Goal: Information Seeking & Learning: Learn about a topic

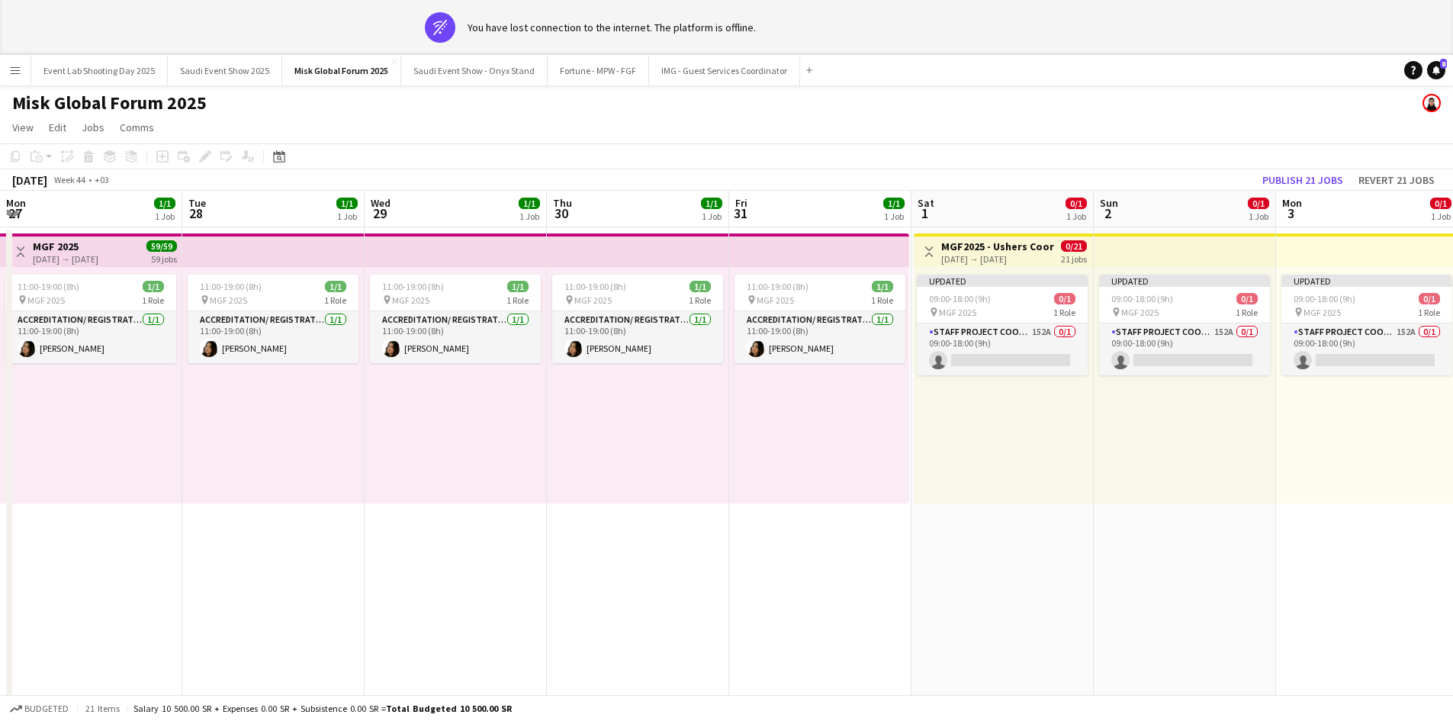
scroll to position [0, 529]
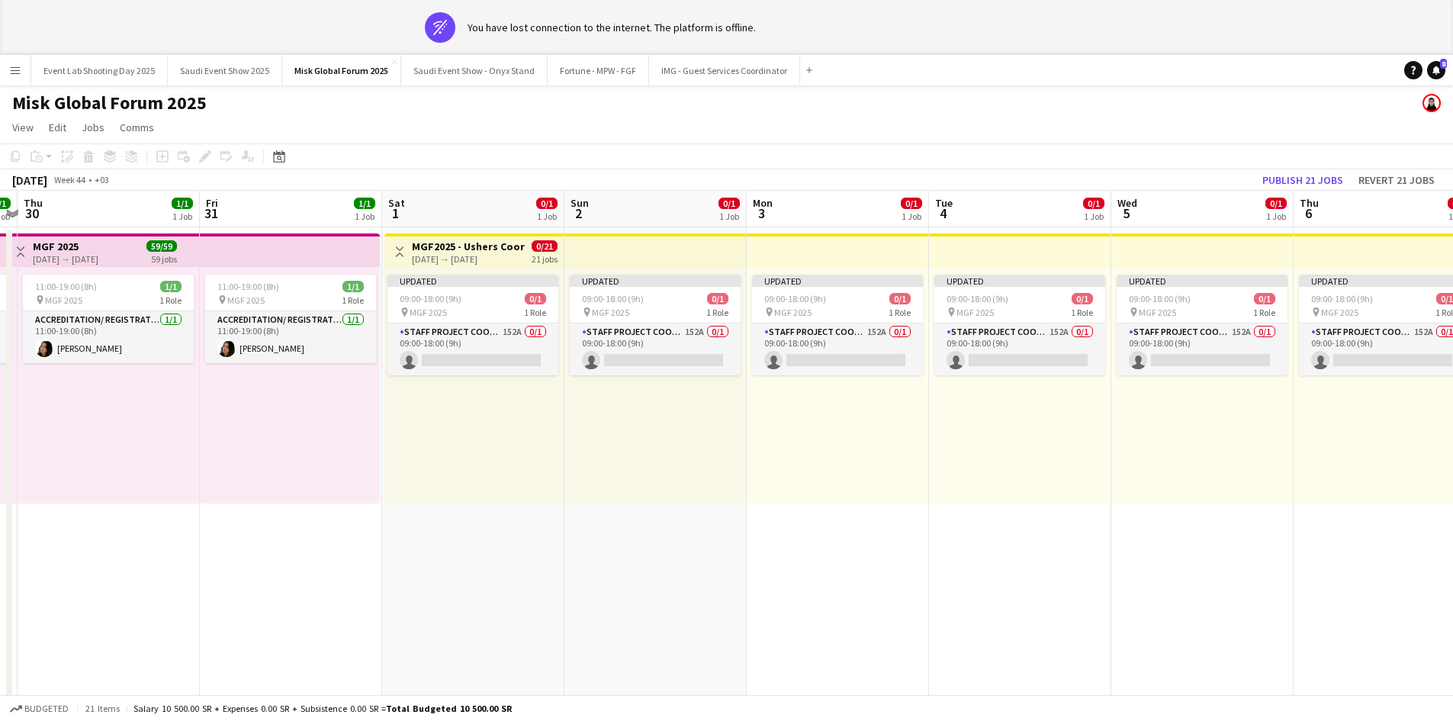
click at [18, 79] on button "Menu" at bounding box center [15, 70] width 31 height 31
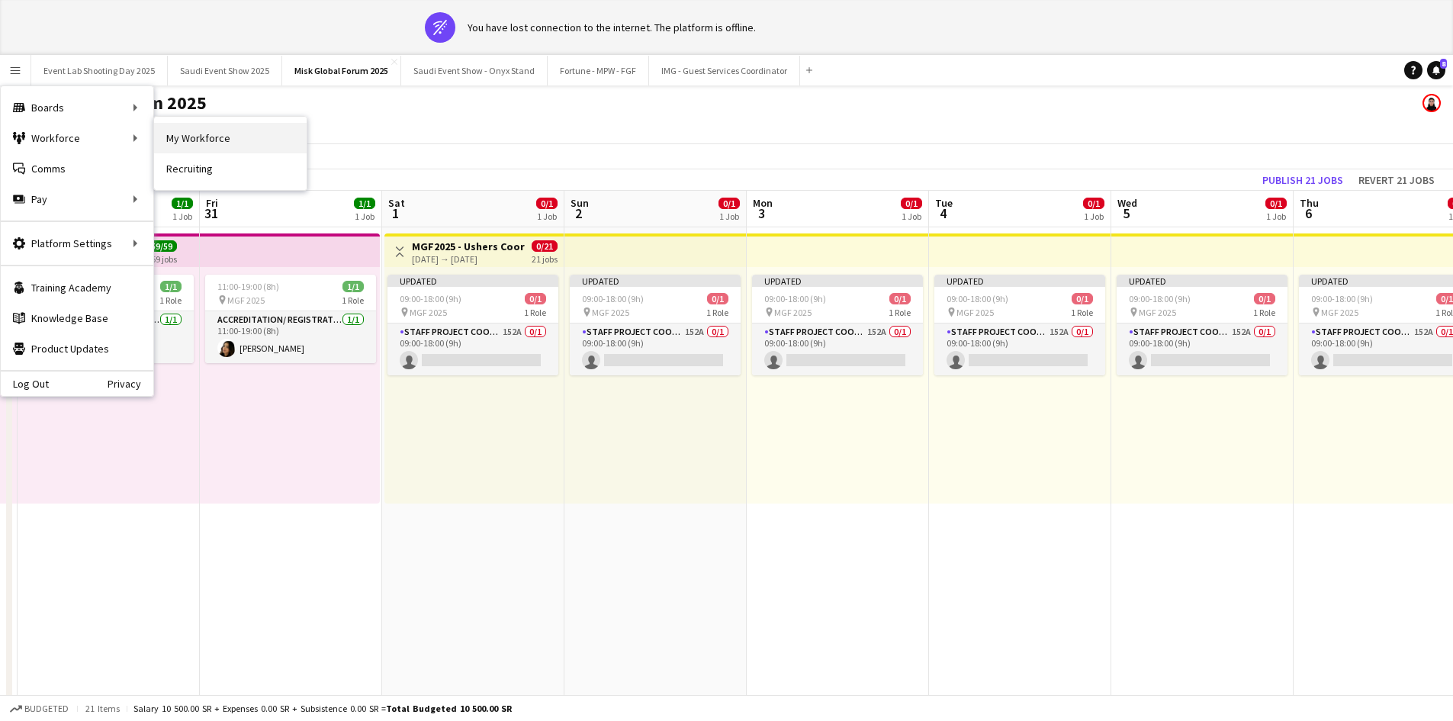
click at [173, 143] on link "My Workforce" at bounding box center [230, 138] width 153 height 31
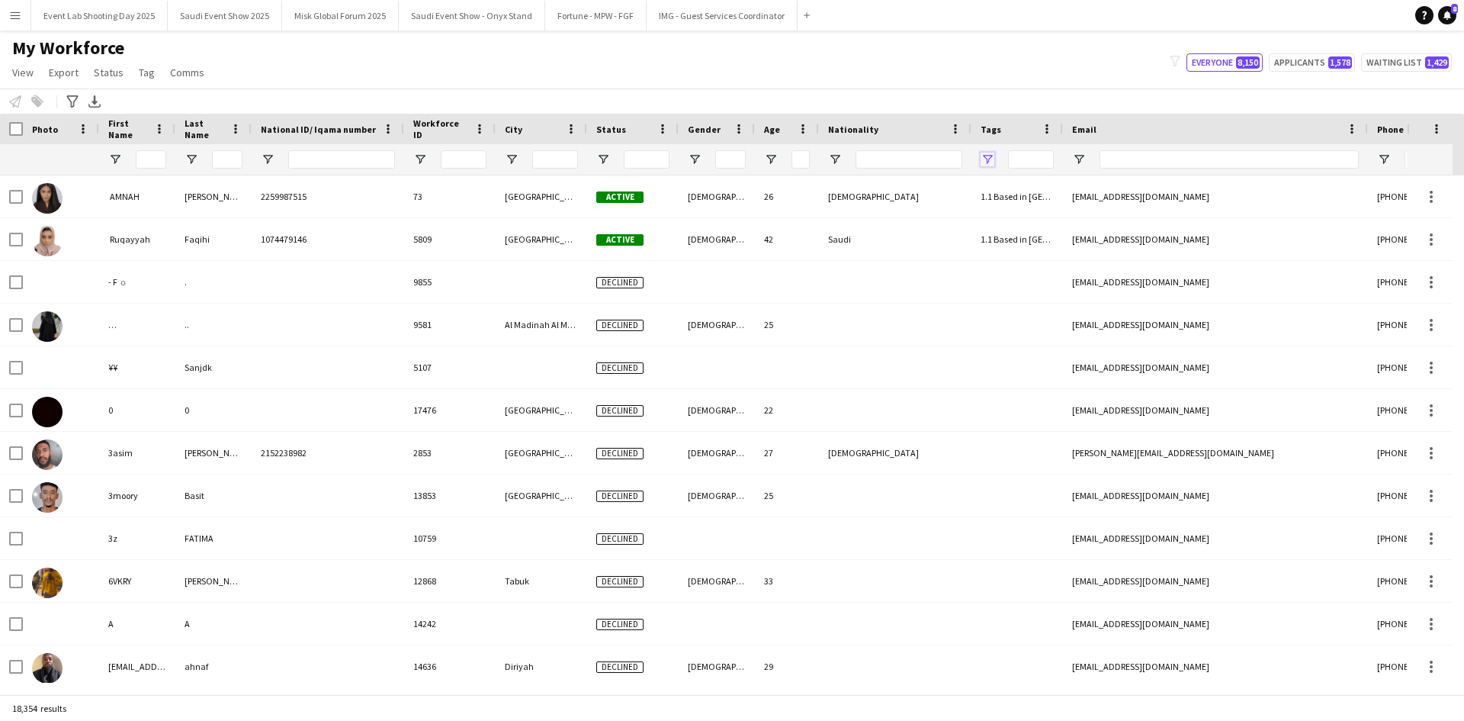
click at [990, 159] on span "Open Filter Menu" at bounding box center [988, 160] width 14 height 14
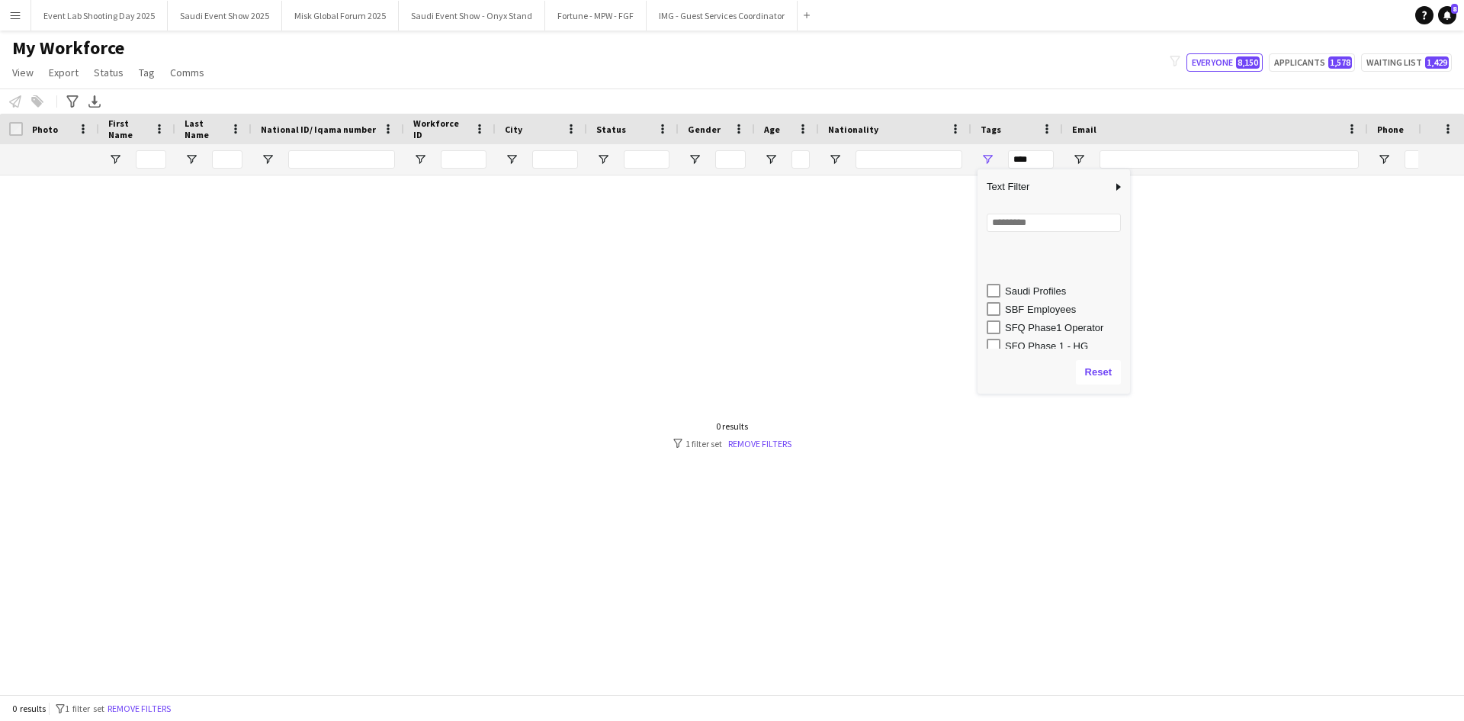
scroll to position [1212, 0]
type input "**********"
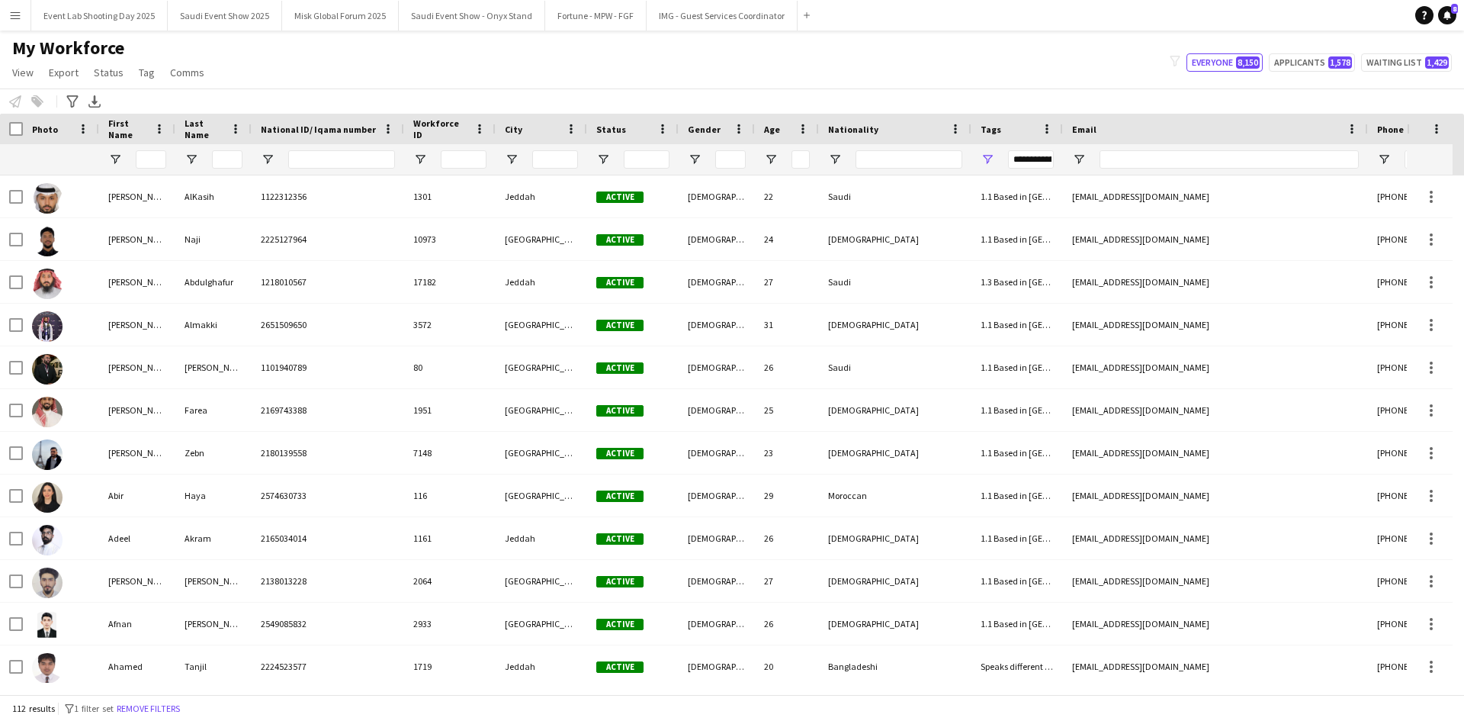
click at [872, 81] on div "My Workforce View Views Default view Musab Alamri Ninar Wannos Nouf Aloudah R4v…" at bounding box center [732, 63] width 1464 height 52
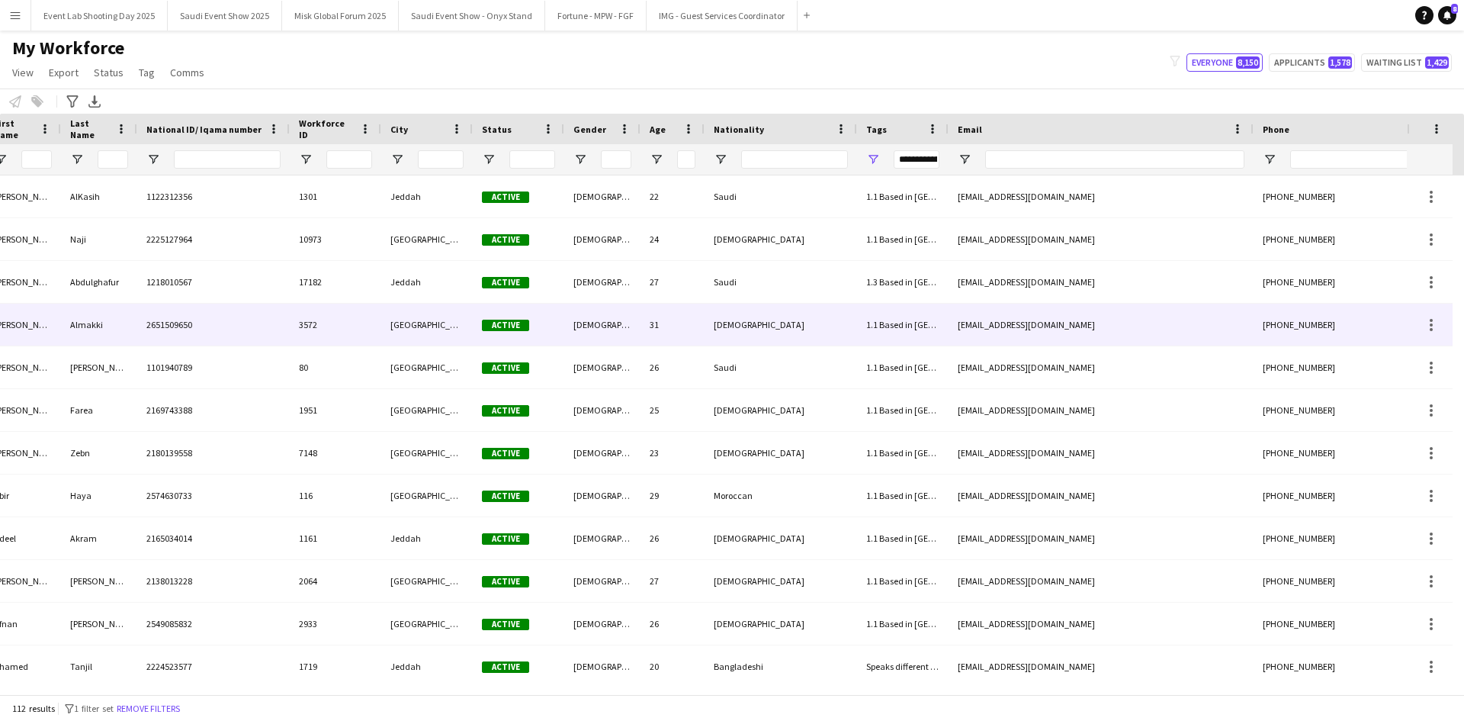
scroll to position [0, 0]
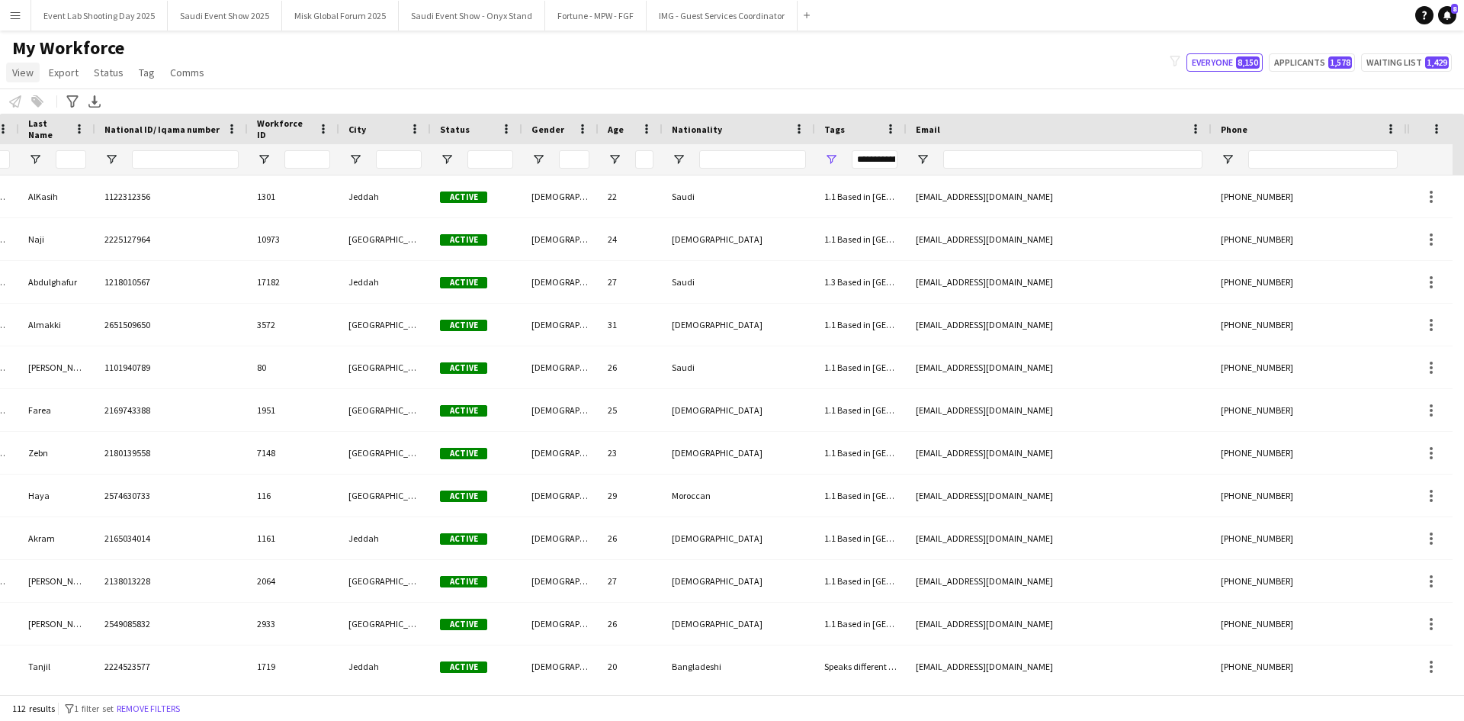
click at [24, 75] on span "View" at bounding box center [22, 73] width 21 height 14
click at [92, 146] on link "Customise view" at bounding box center [60, 150] width 107 height 32
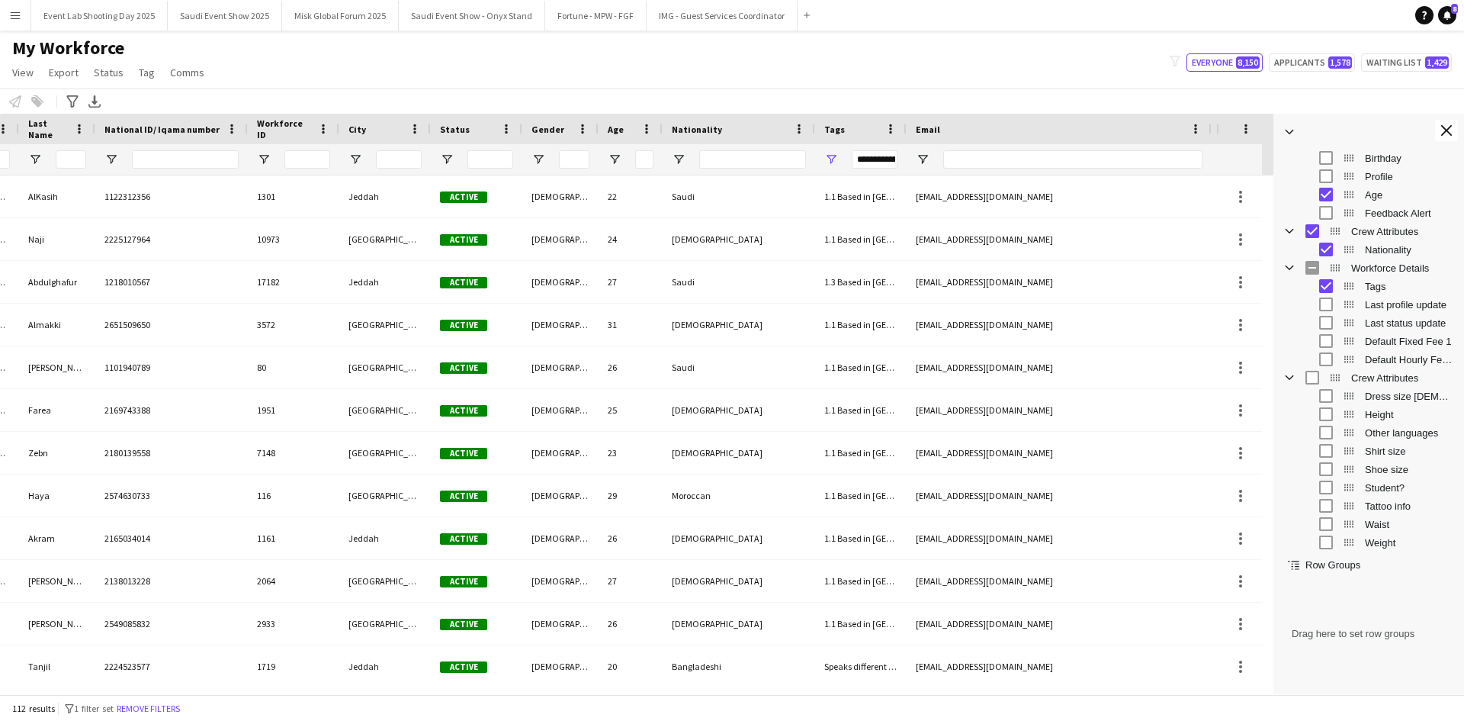
scroll to position [373, 0]
click at [1293, 228] on span "Crew Attributes Column Group" at bounding box center [1290, 230] width 14 height 14
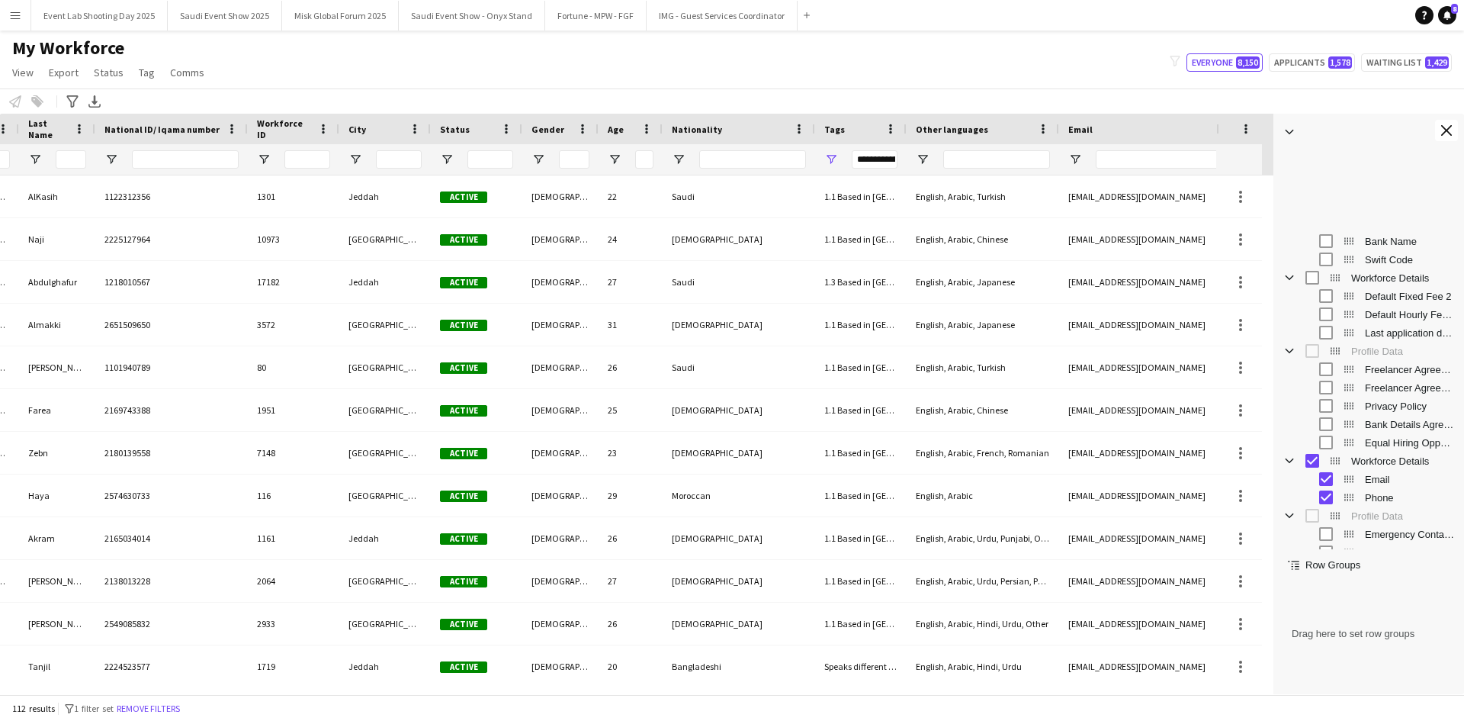
scroll to position [1733, 0]
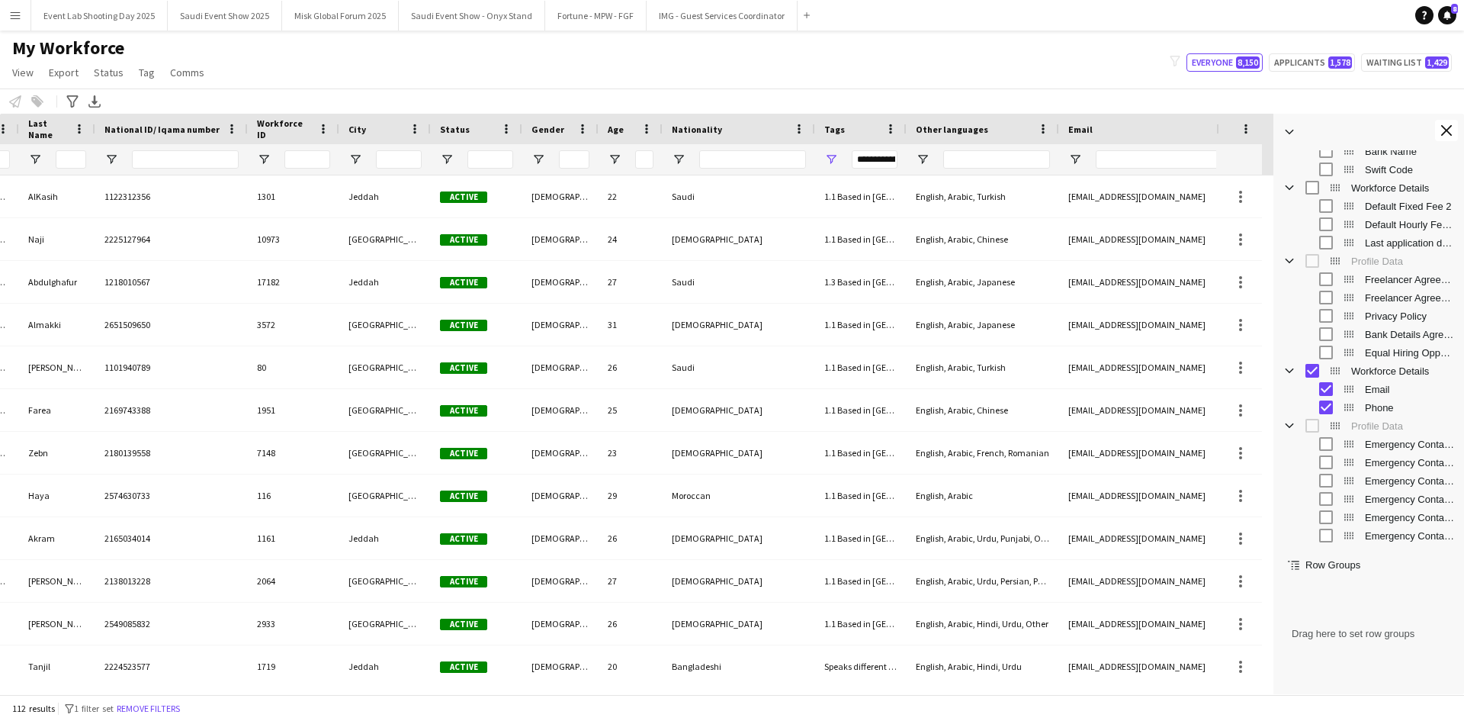
click at [1138, 67] on div "My Workforce View Views Default view Musab Alamri Ninar Wannos Nouf Aloudah R4v…" at bounding box center [732, 63] width 1464 height 52
click at [1123, 83] on div "My Workforce View Views Default view Musab Alamri Ninar Wannos Nouf Aloudah R4v…" at bounding box center [732, 63] width 1464 height 52
click at [1438, 135] on button "Close tool panel" at bounding box center [1446, 130] width 23 height 21
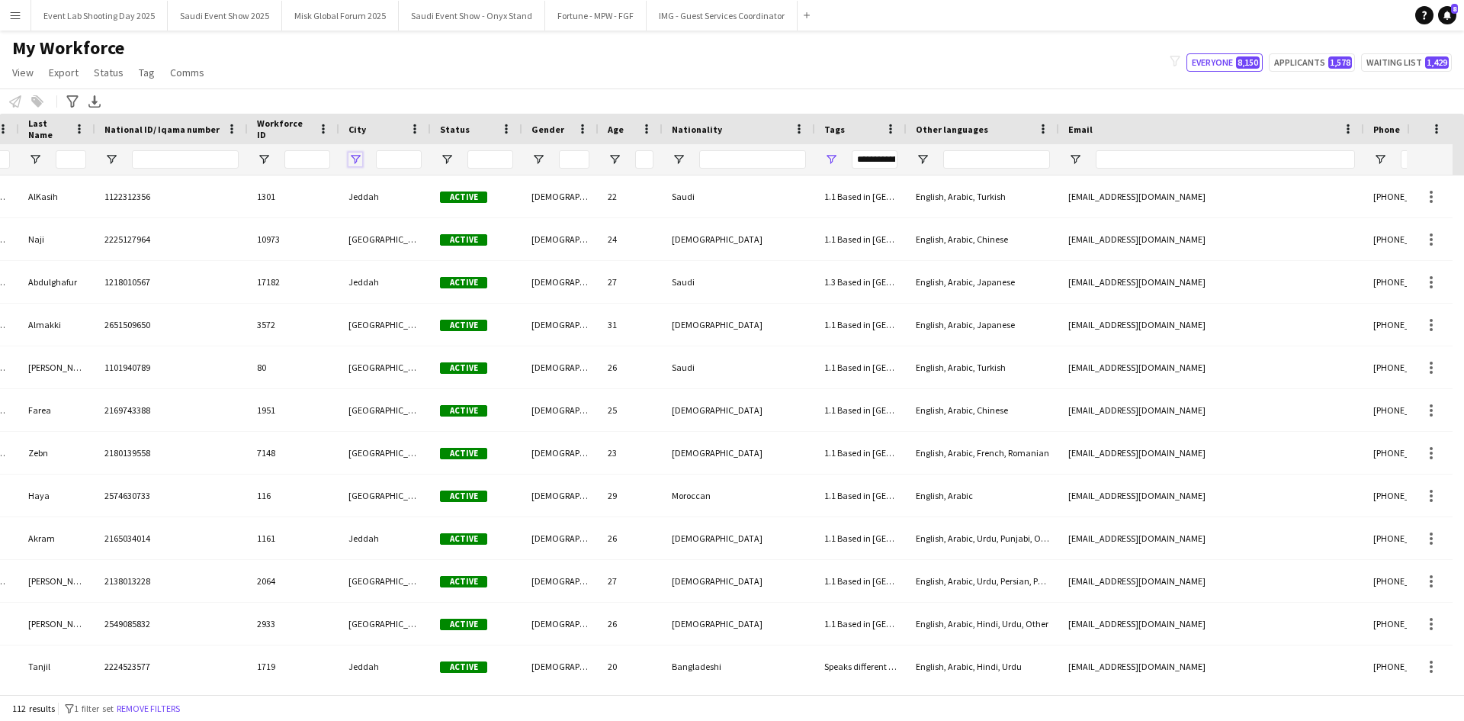
click at [357, 161] on span "Open Filter Menu" at bounding box center [355, 160] width 14 height 14
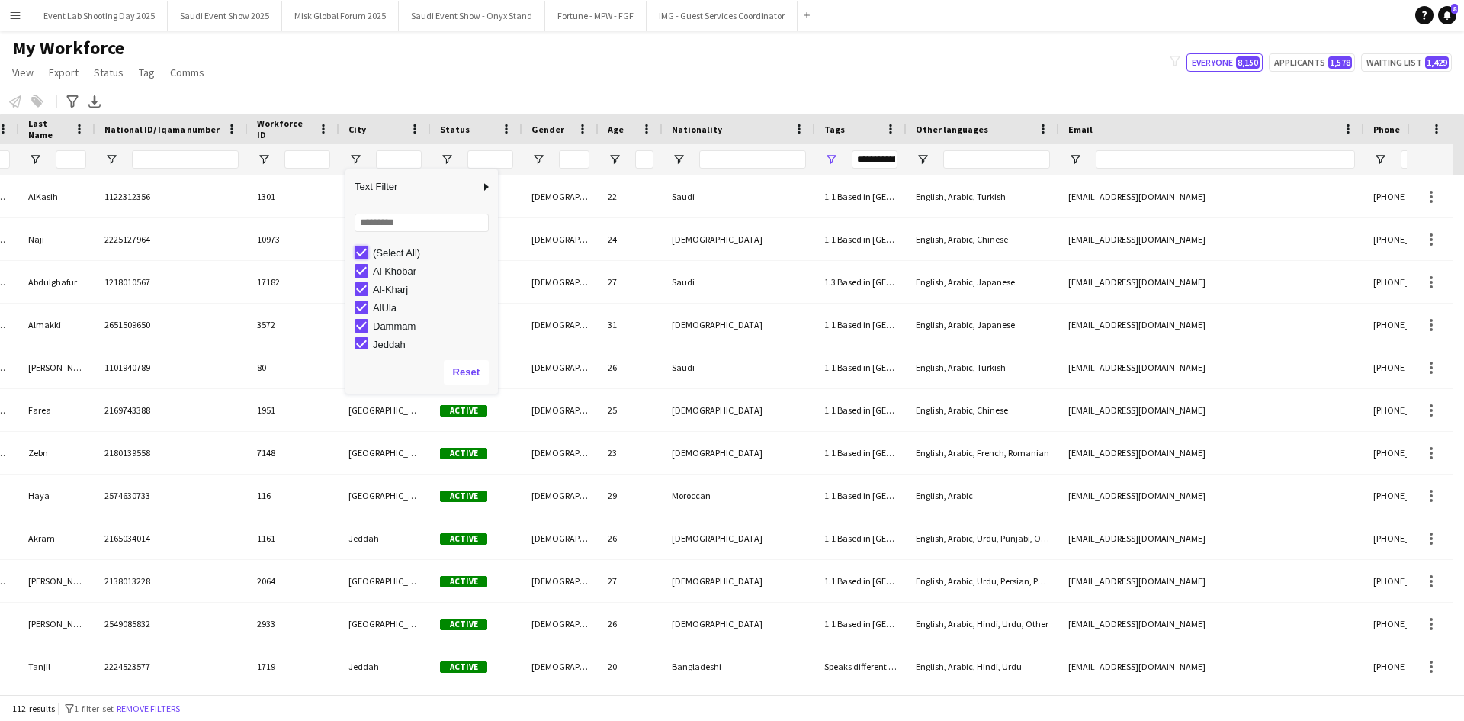
type input "***"
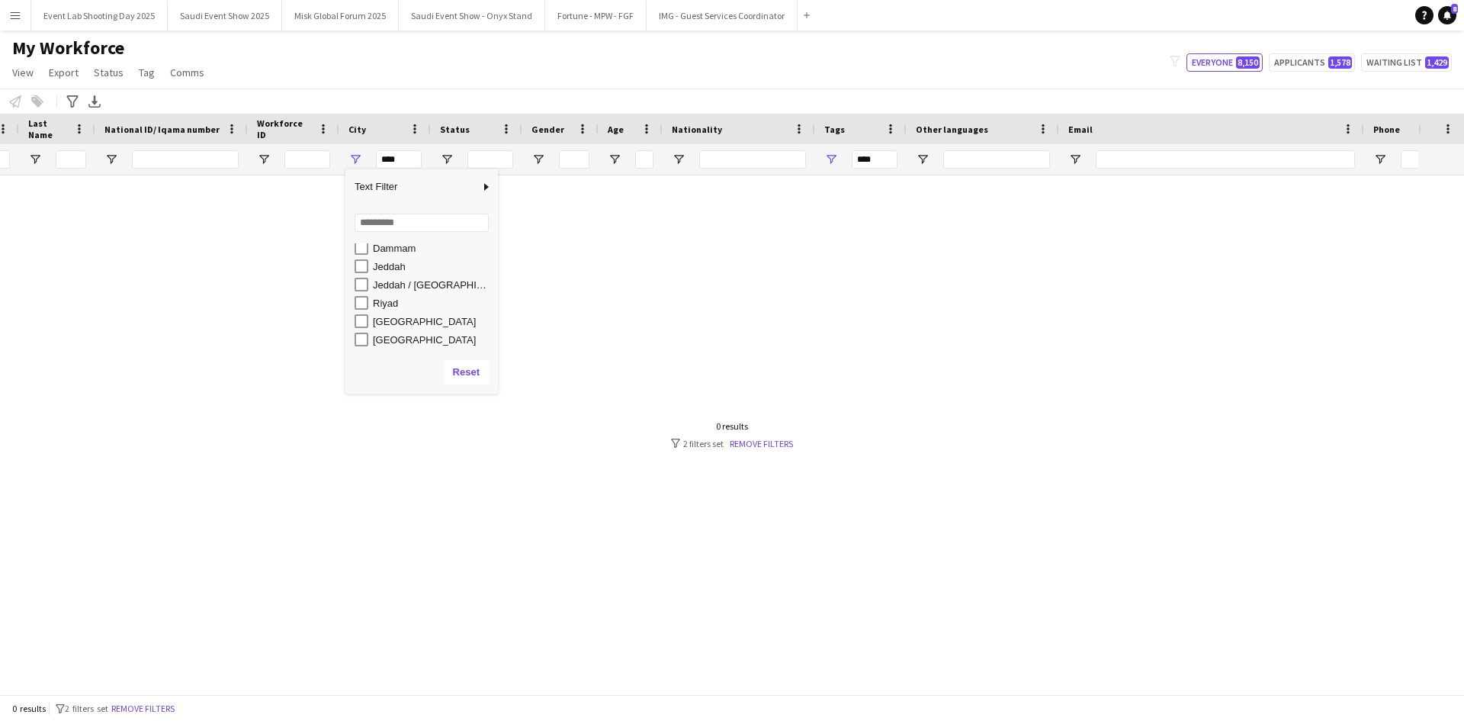
scroll to position [79, 0]
type input "*********"
type input "**********"
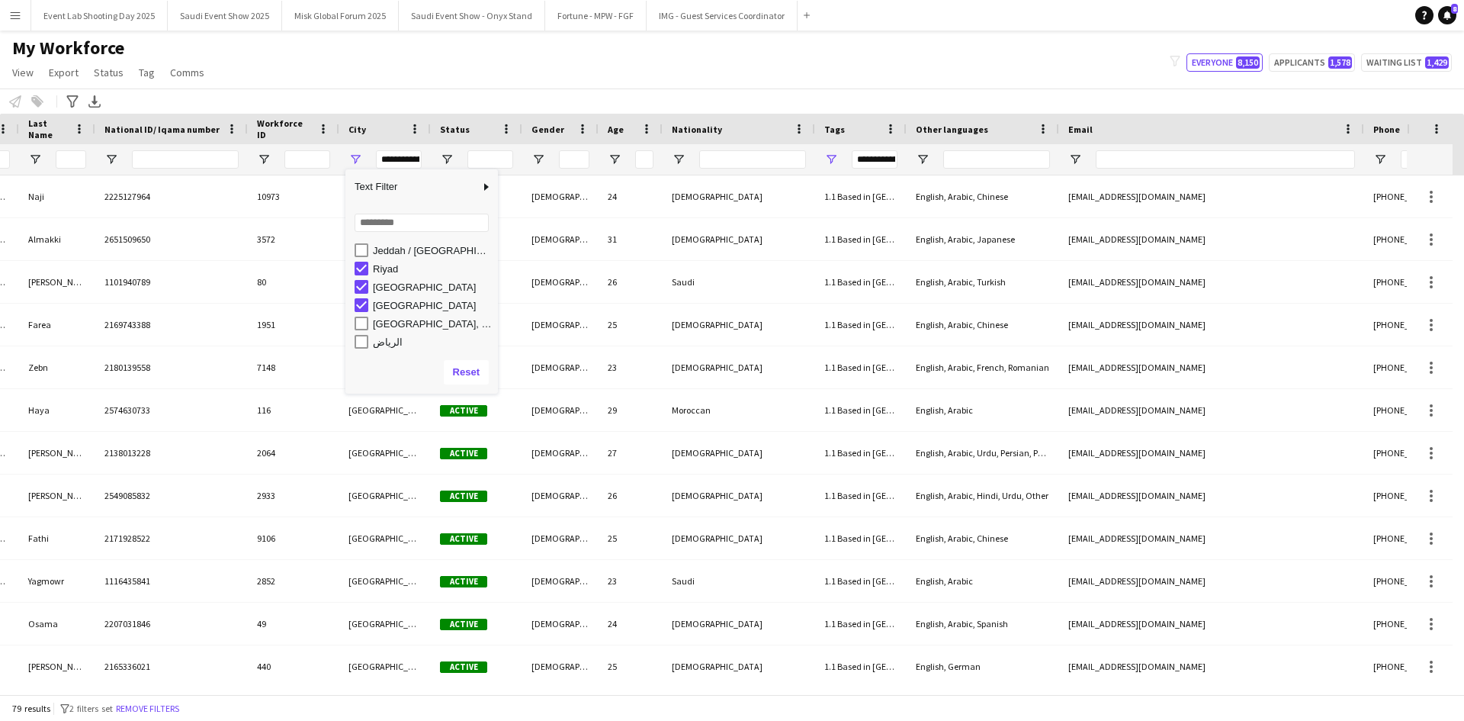
scroll to position [114, 0]
type input "**********"
click at [469, 95] on div "Notify workforce Add to tag Select at least one crew to tag him or her. Advance…" at bounding box center [732, 100] width 1464 height 25
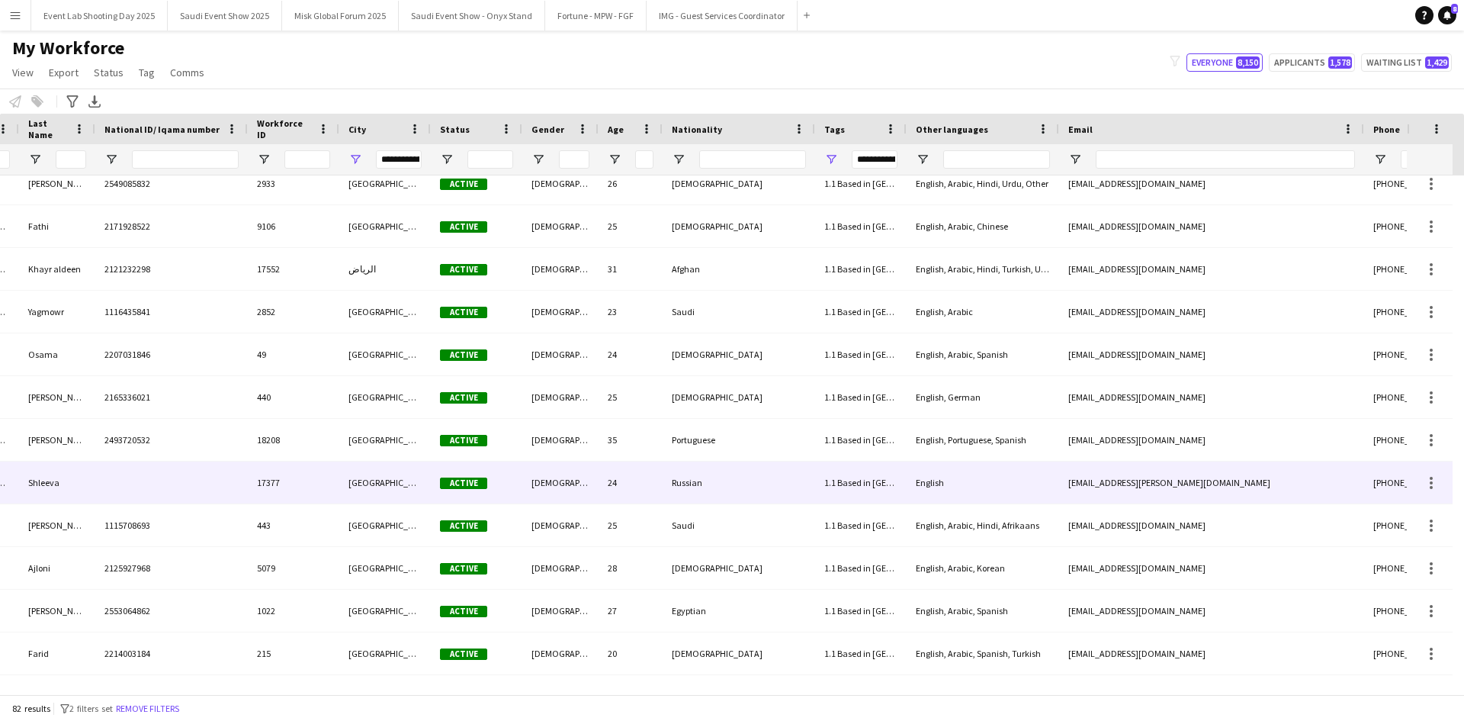
scroll to position [316, 0]
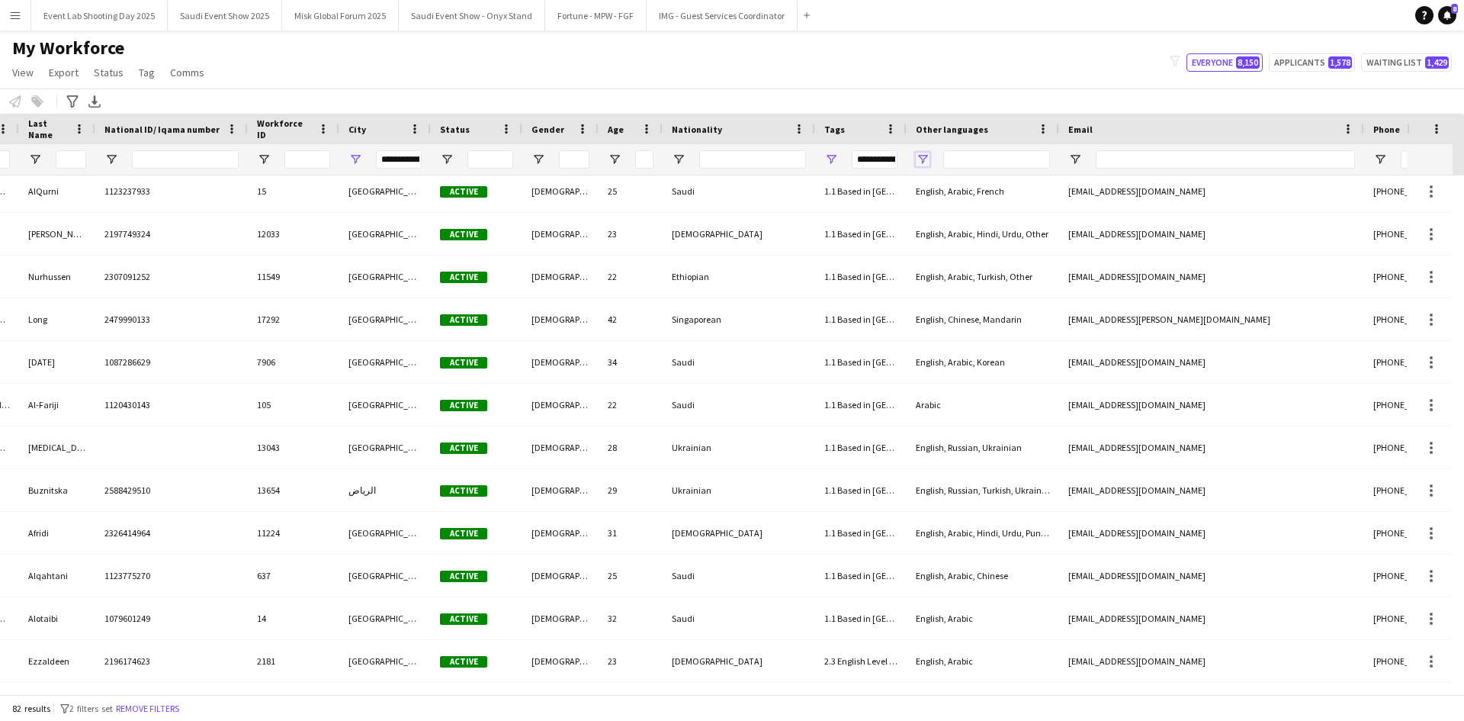
click at [927, 156] on span "Open Filter Menu" at bounding box center [923, 160] width 14 height 14
type input "***"
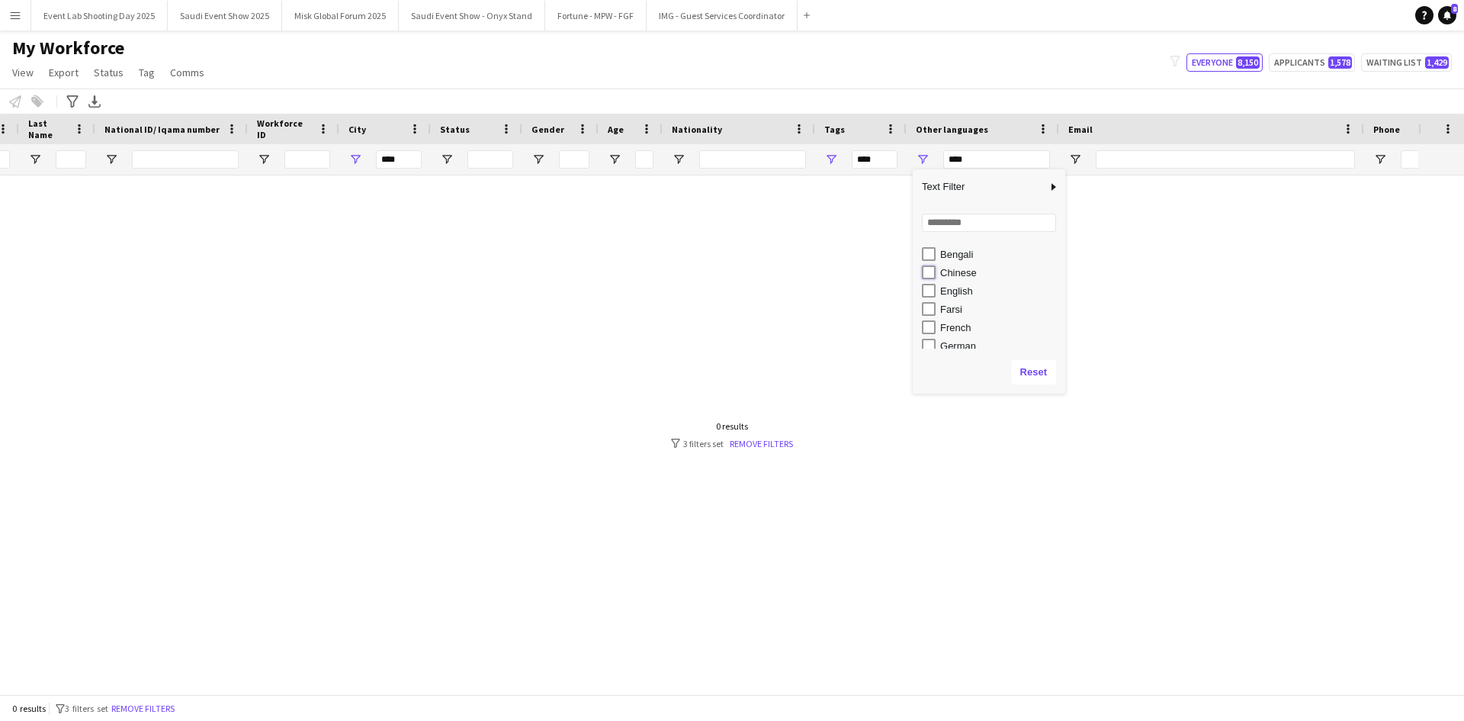
type input "**********"
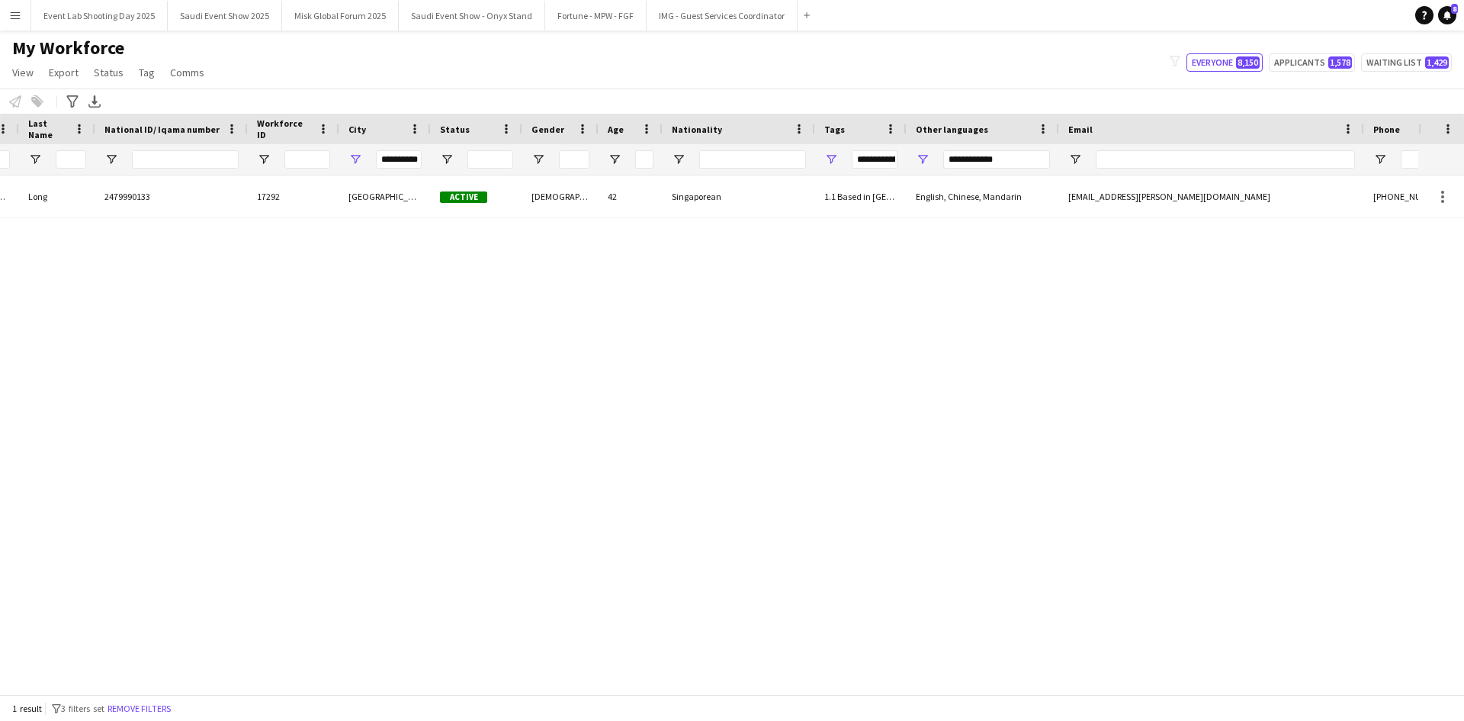
click at [842, 327] on div "Sharon Long 2479990133 17292 Riyadh Active Female 42 Singaporean 1.1 Based in R…" at bounding box center [709, 428] width 1418 height 507
click at [929, 158] on span "Open Filter Menu" at bounding box center [923, 160] width 14 height 14
type input "**********"
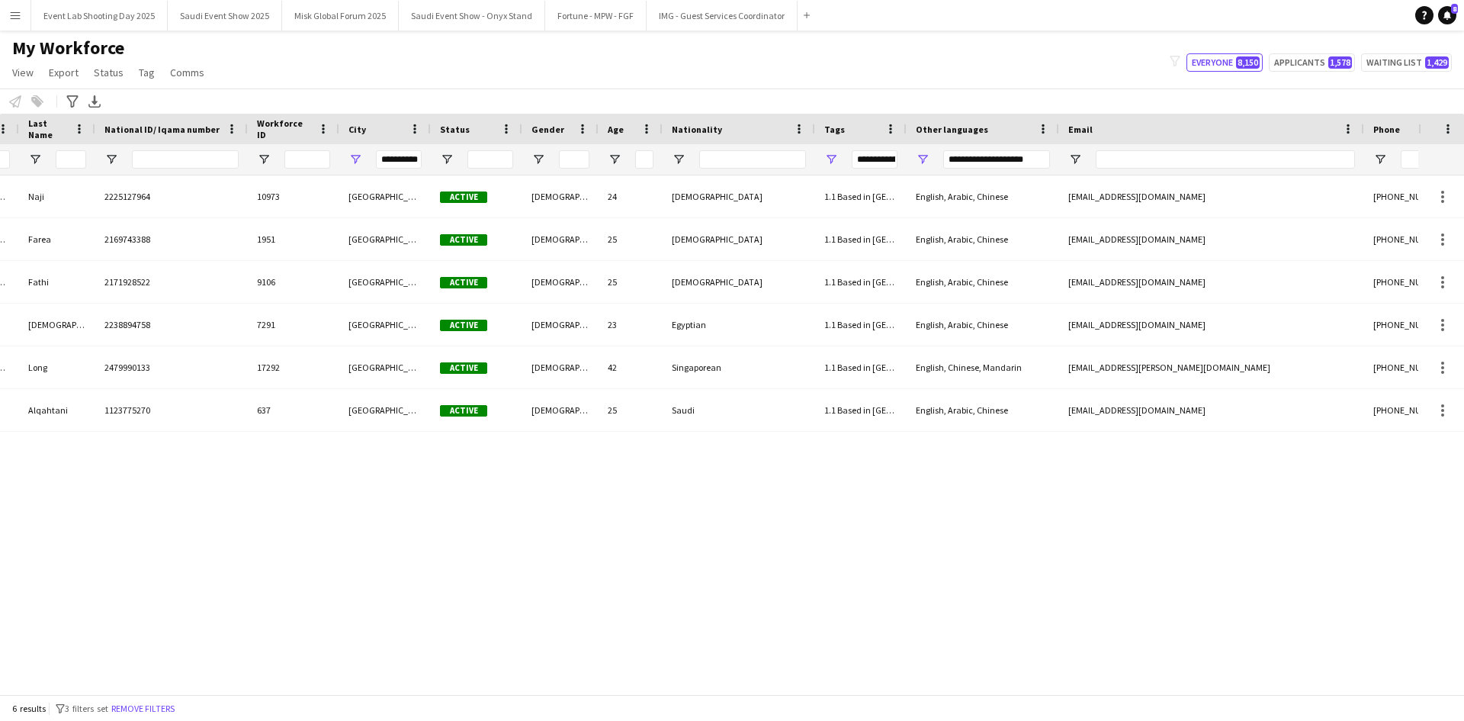
click at [979, 70] on div "My Workforce View Views Default view Musab Alamri Ninar Wannos Nouf Aloudah R4v…" at bounding box center [732, 63] width 1464 height 52
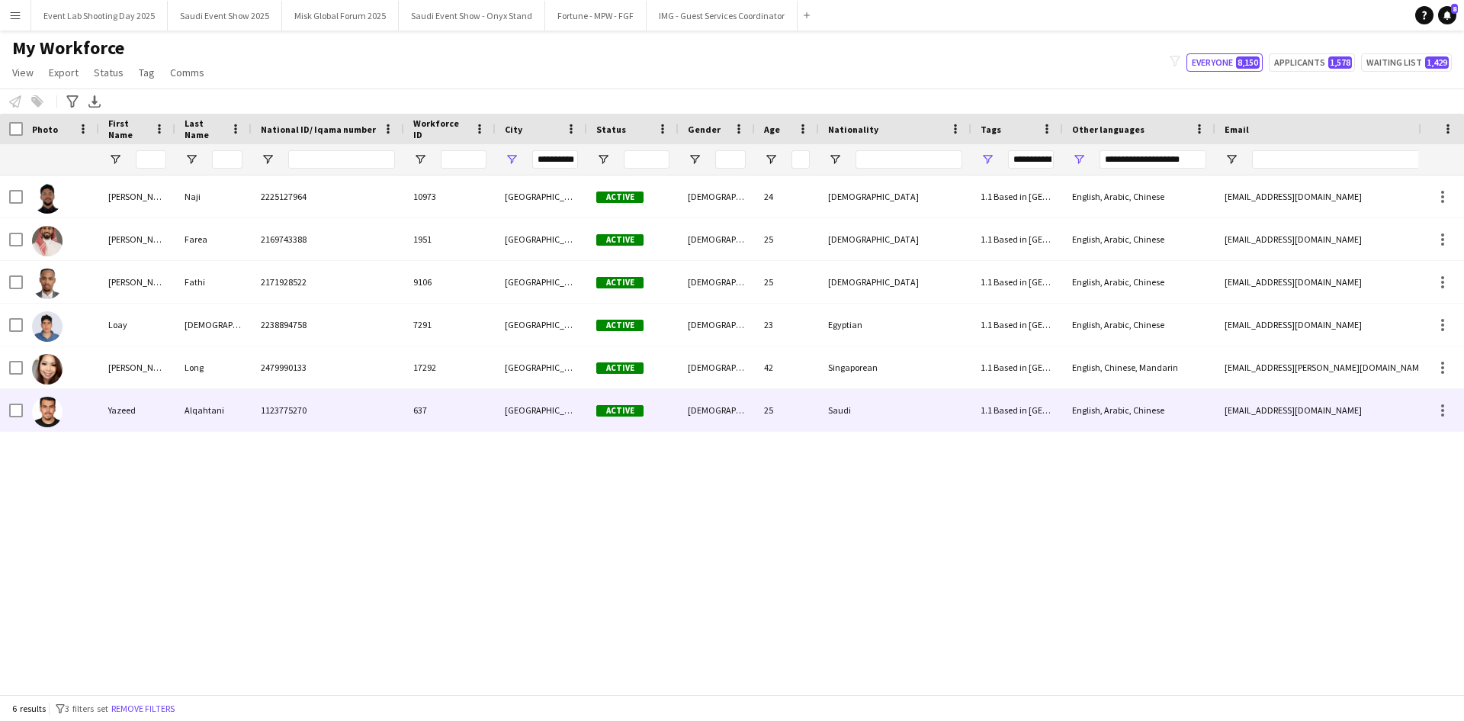
click at [171, 399] on div "Yazeed" at bounding box center [137, 410] width 76 height 42
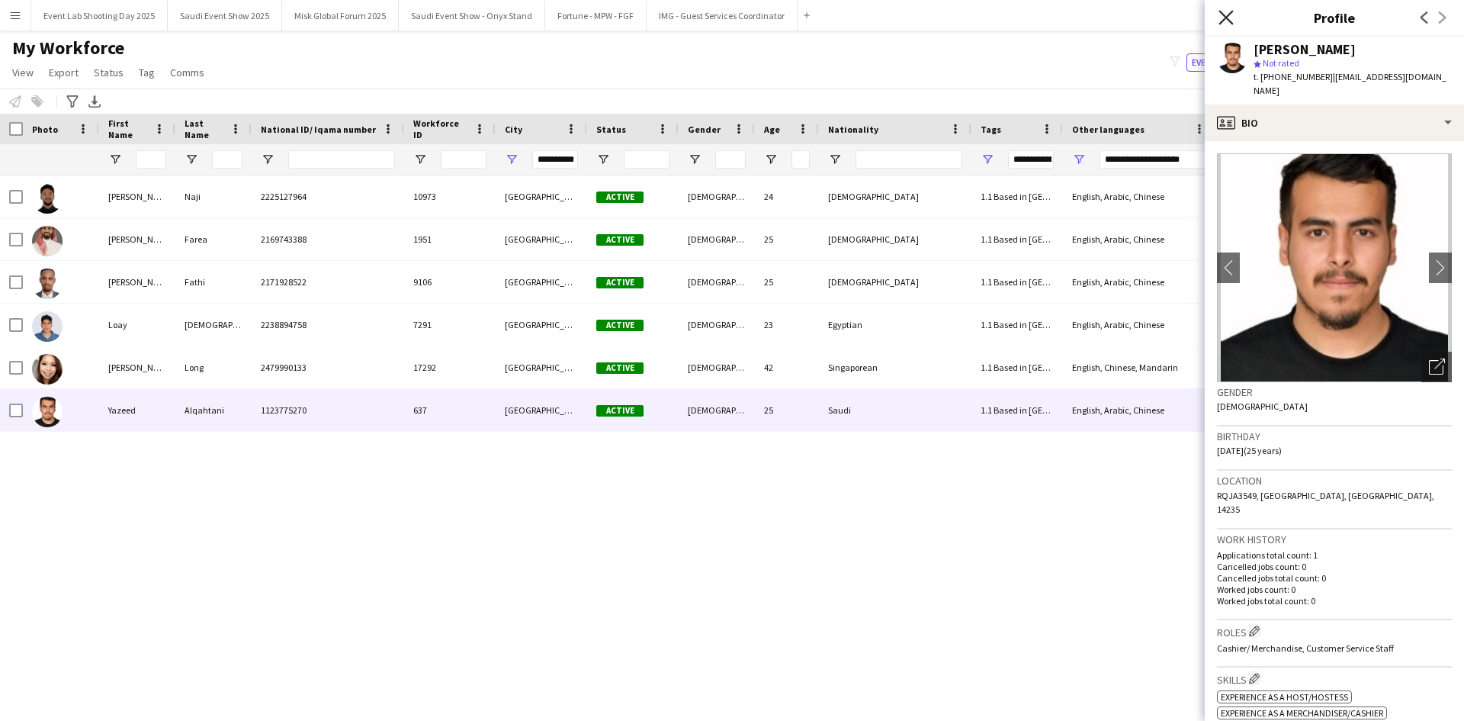
click at [1227, 14] on icon "Close pop-in" at bounding box center [1226, 17] width 14 height 14
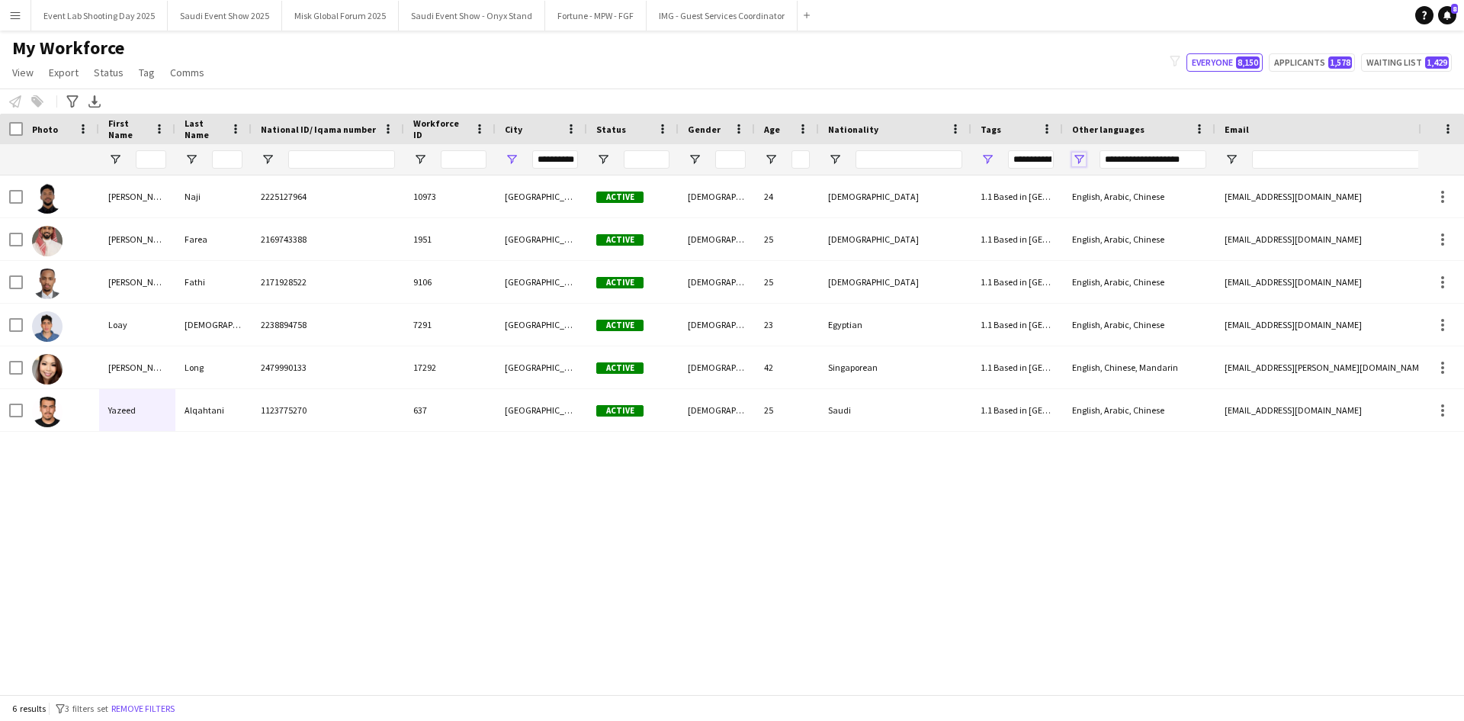
click at [1084, 157] on span "Open Filter Menu" at bounding box center [1079, 160] width 14 height 14
click at [962, 54] on div "My Workforce View Views Default view Musab Alamri Ninar Wannos Nouf Aloudah R4v…" at bounding box center [732, 63] width 1464 height 52
click at [1082, 157] on span "Open Filter Menu" at bounding box center [1079, 160] width 14 height 14
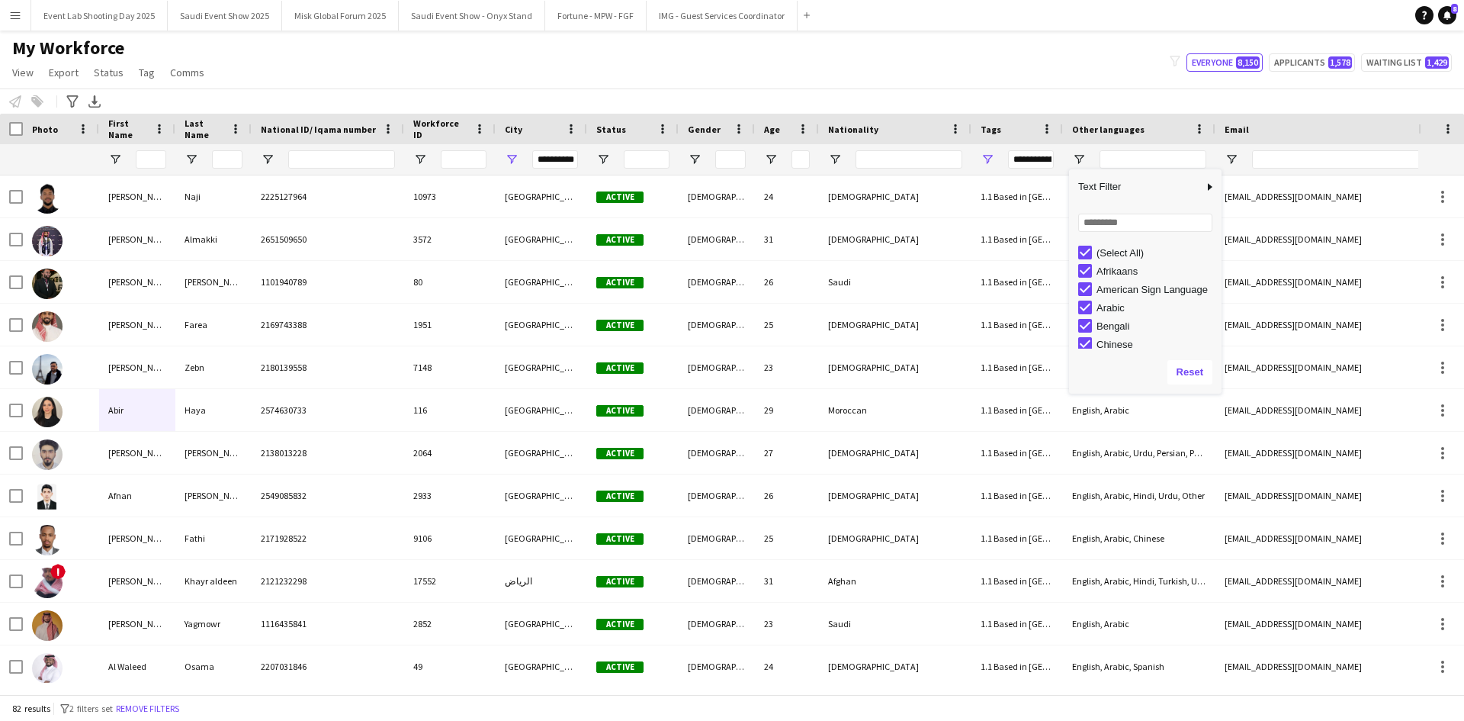
type input "**********"
click at [977, 85] on div "My Workforce View Views Default view Musab Alamri Ninar Wannos Nouf Aloudah R4v…" at bounding box center [732, 63] width 1464 height 52
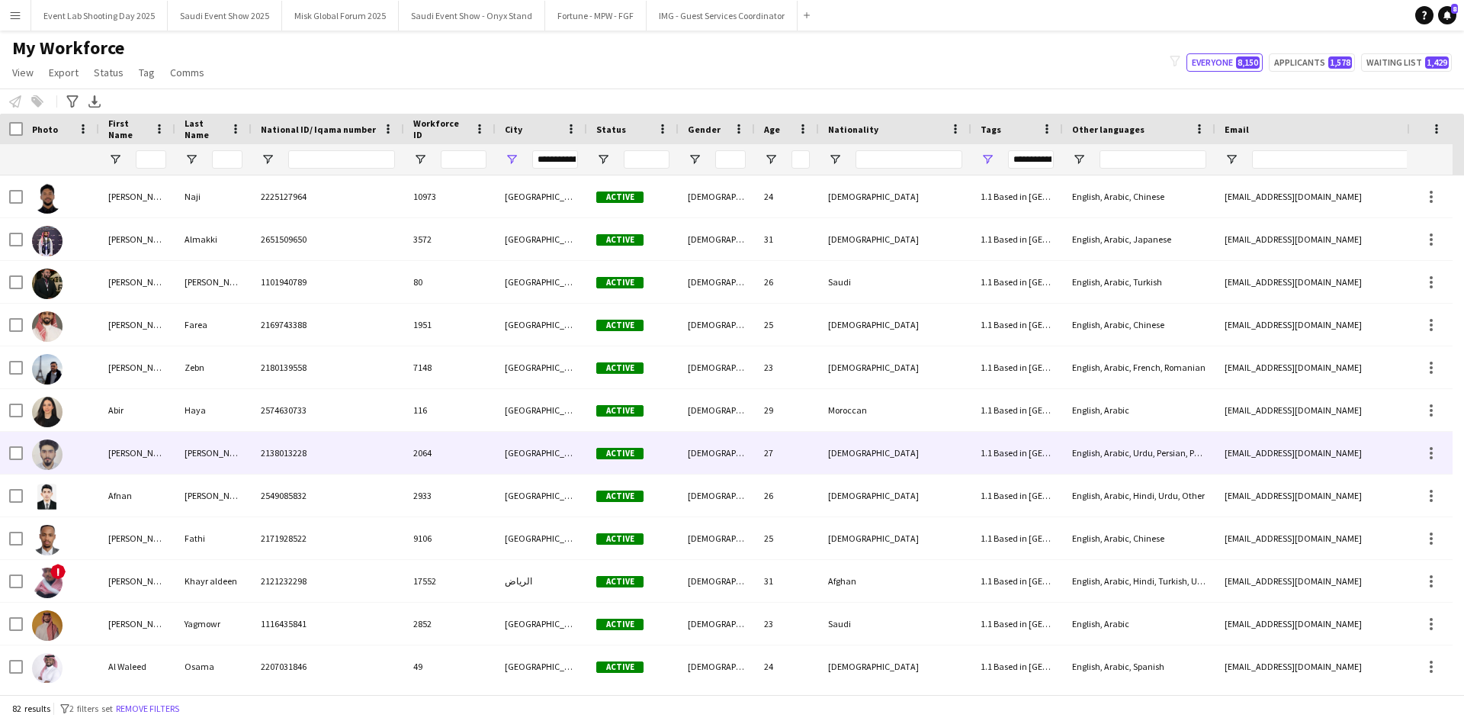
click at [1087, 450] on div "English, Arabic, Urdu, Persian, Punjabi" at bounding box center [1139, 453] width 153 height 42
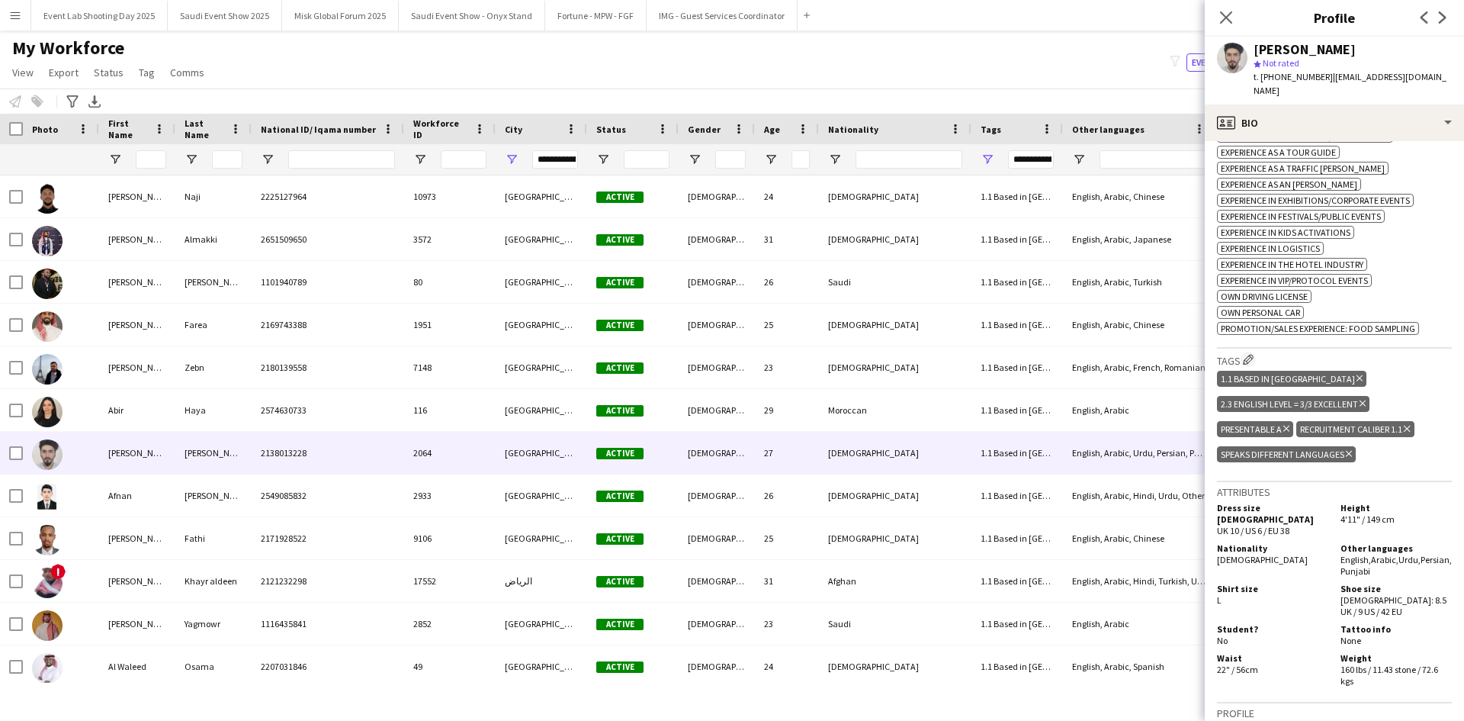
scroll to position [655, 0]
click at [1219, 12] on icon "Close pop-in" at bounding box center [1226, 17] width 14 height 14
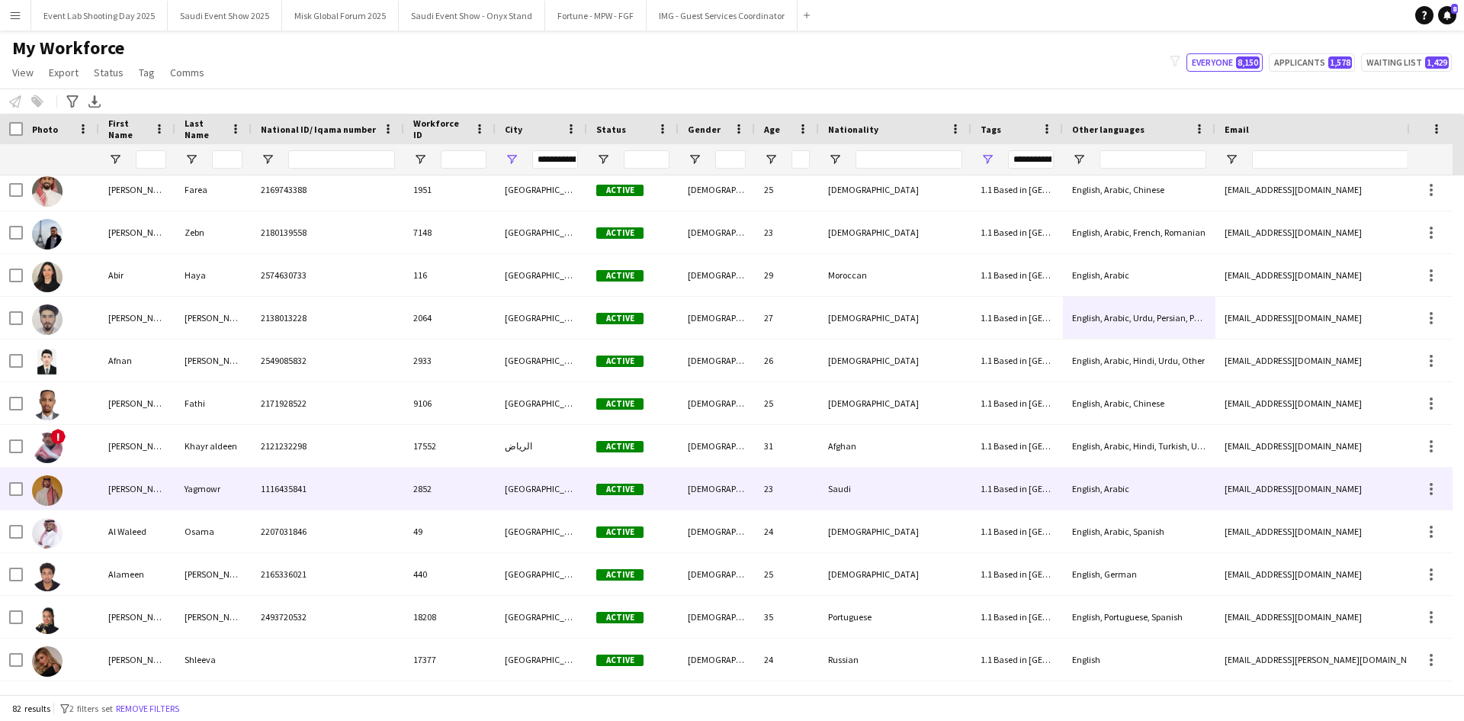
scroll to position [135, 0]
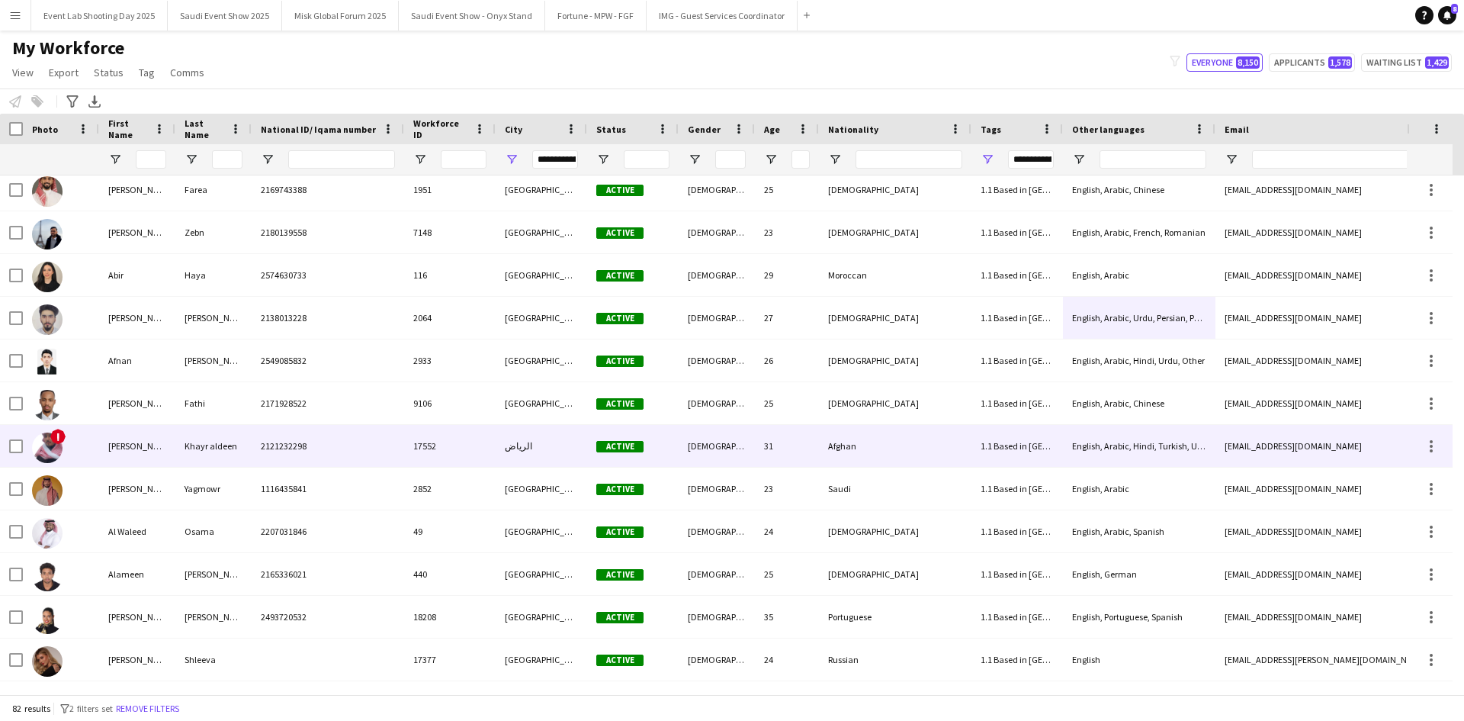
click at [1116, 453] on div "English, Arabic, Hindi, Turkish, Urdu, Farsi" at bounding box center [1139, 446] width 153 height 42
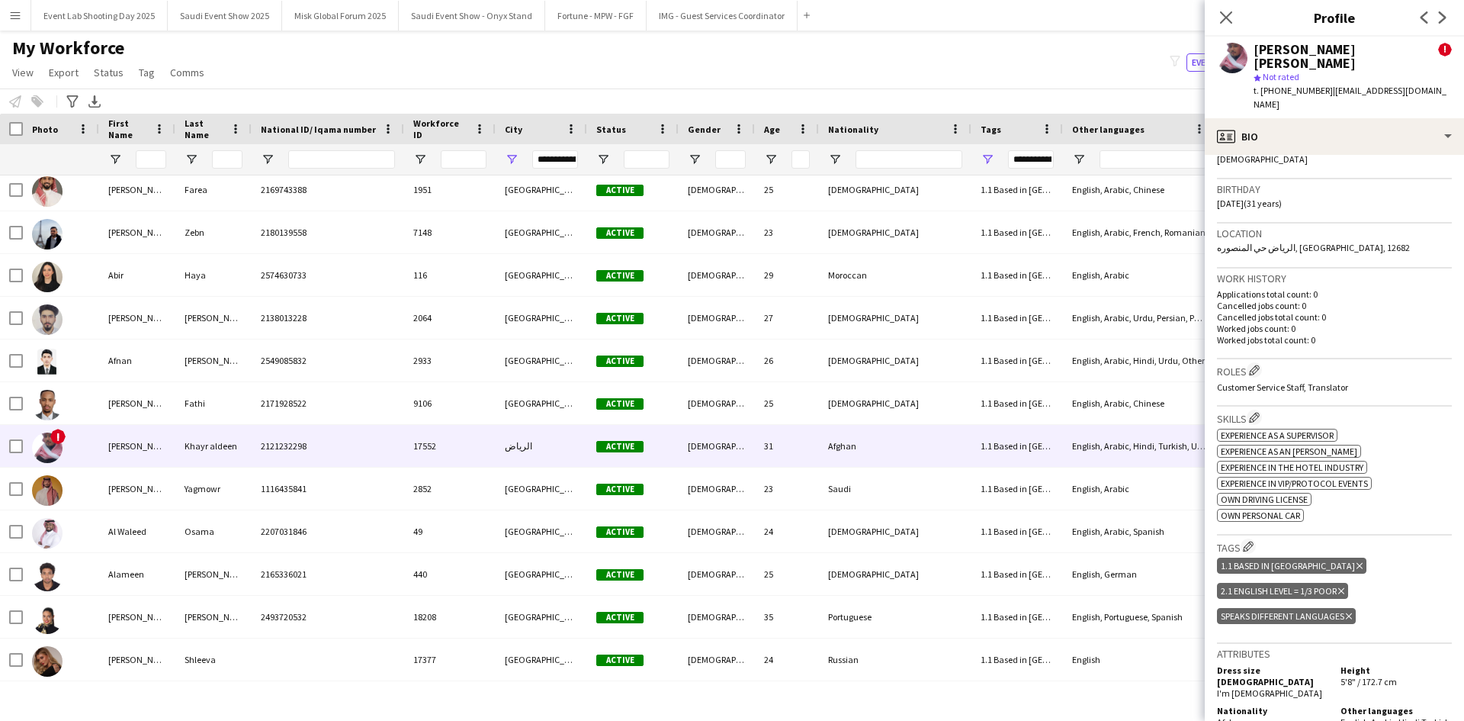
scroll to position [429, 0]
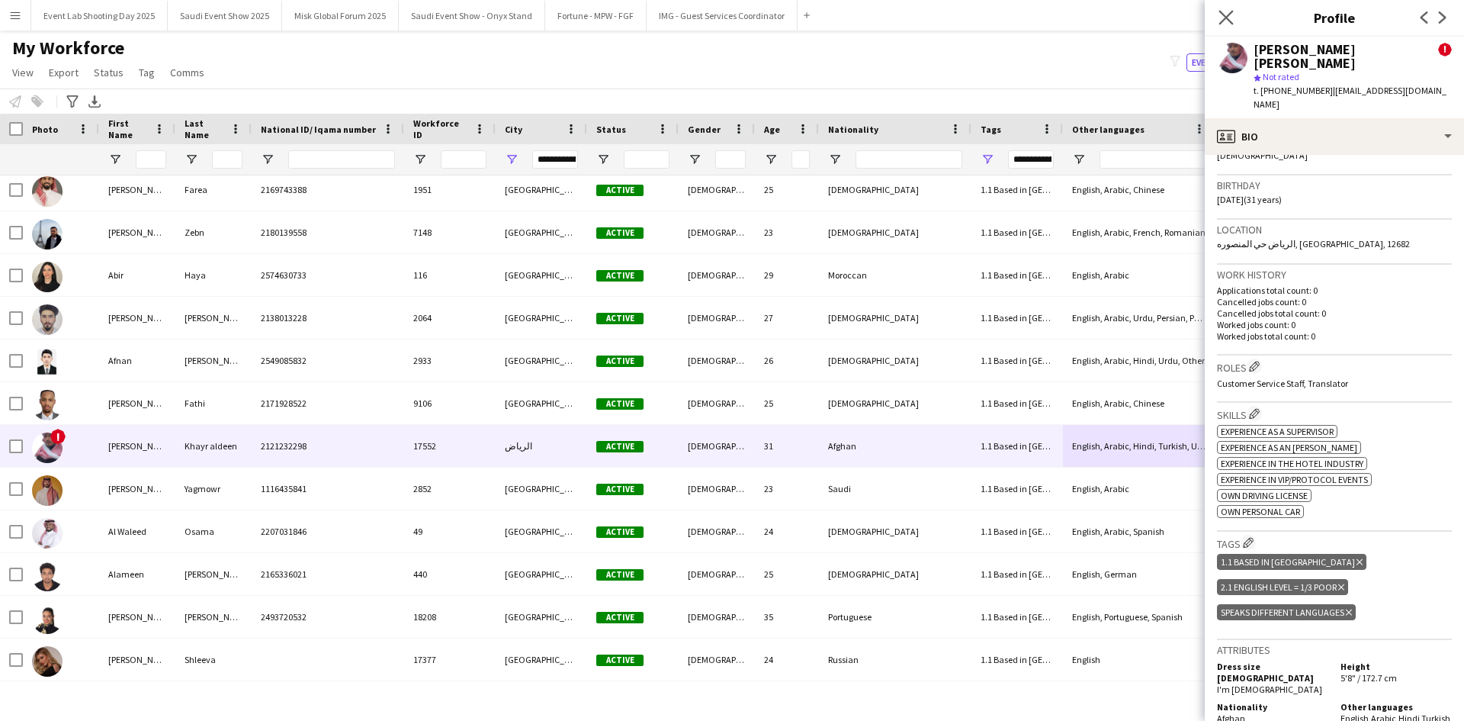
click at [1226, 26] on app-icon "Close pop-in" at bounding box center [1227, 18] width 22 height 22
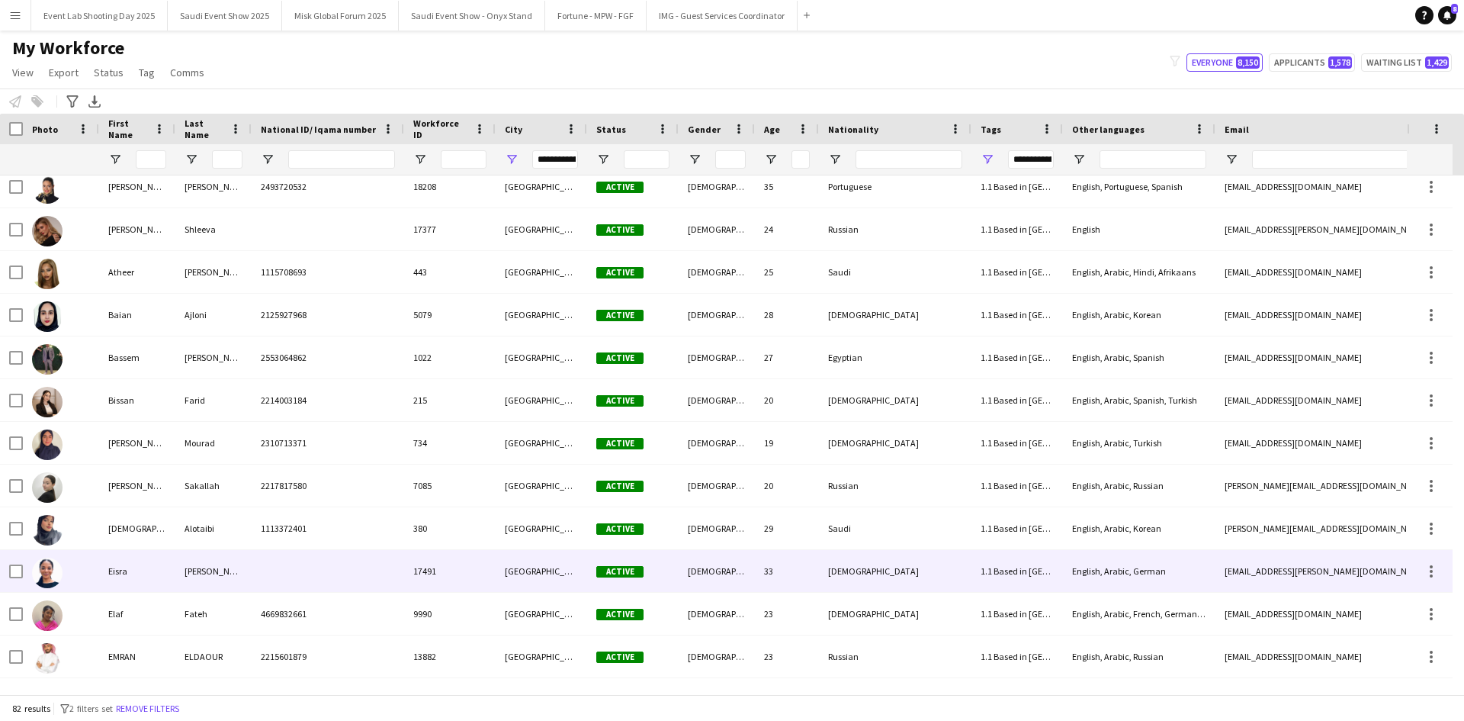
scroll to position [576, 0]
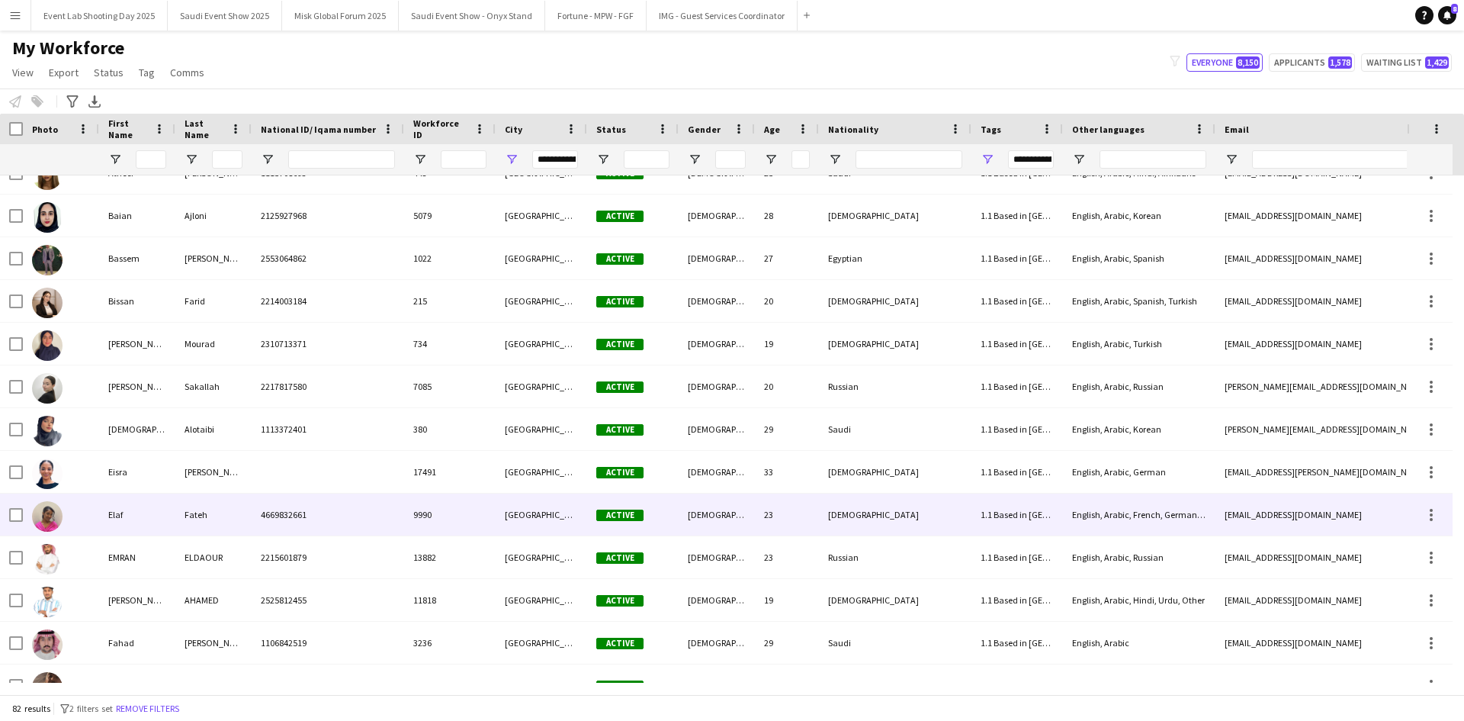
click at [1080, 509] on div "English, Arabic, French, German, Spanish" at bounding box center [1139, 514] width 153 height 42
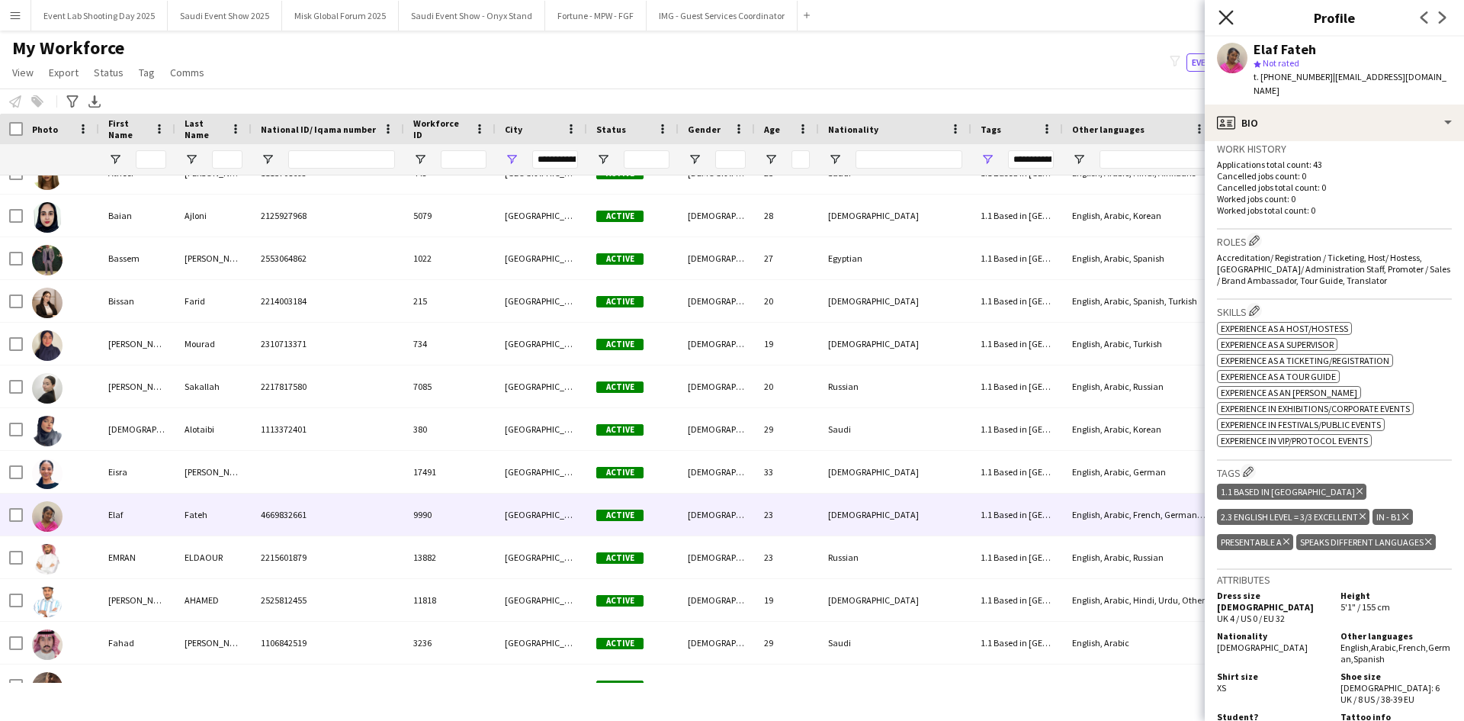
click at [1227, 14] on icon "Close pop-in" at bounding box center [1226, 17] width 14 height 14
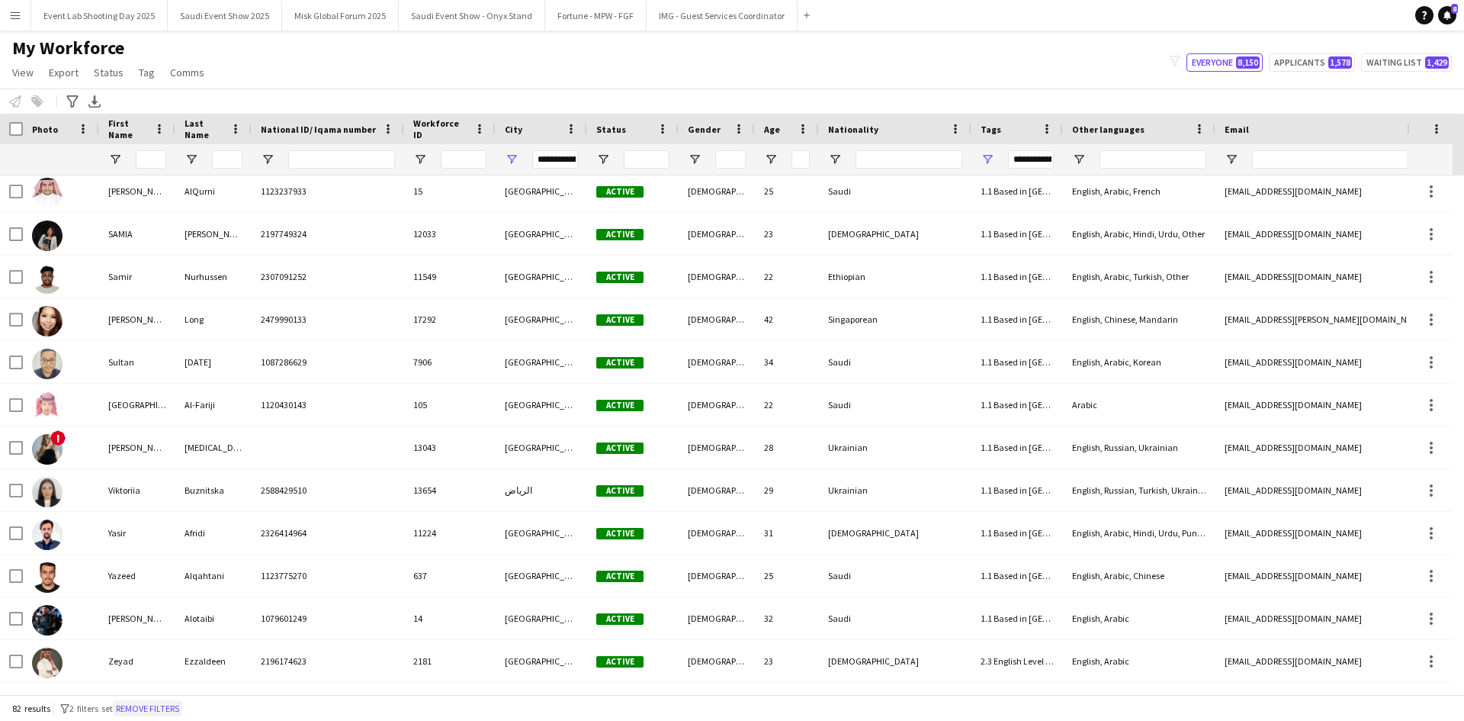
click at [155, 702] on button "Remove filters" at bounding box center [147, 708] width 69 height 17
